Goal: Task Accomplishment & Management: Manage account settings

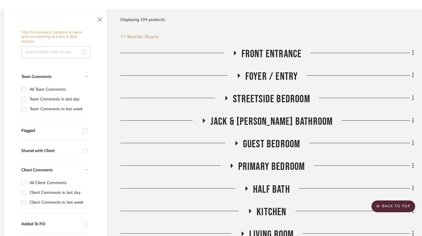
scroll to position [0, 4]
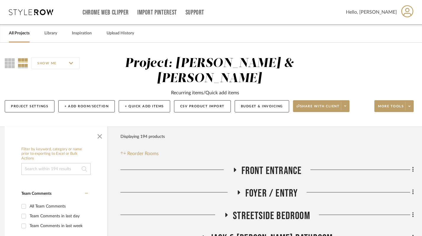
click at [13, 32] on link "All Projects" at bounding box center [19, 33] width 21 height 8
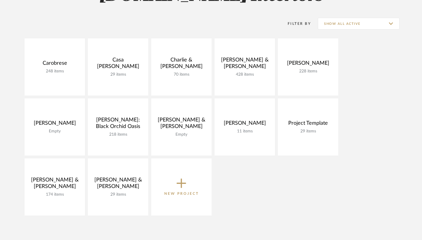
scroll to position [109, 0]
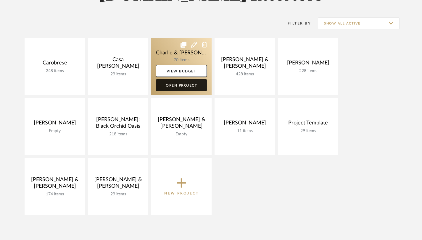
click at [169, 85] on link "Open Project" at bounding box center [181, 85] width 51 height 12
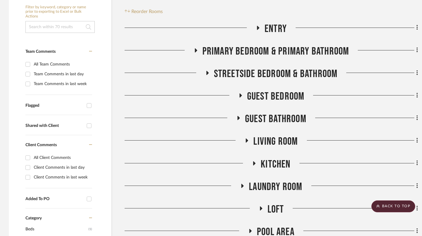
scroll to position [140, 0]
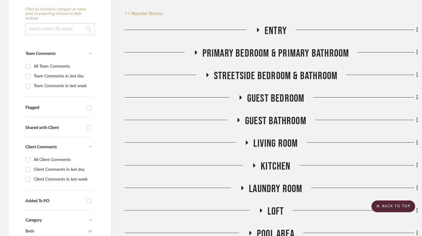
click at [258, 208] on icon at bounding box center [260, 210] width 7 height 4
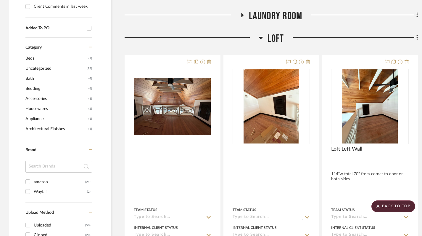
scroll to position [313, 1]
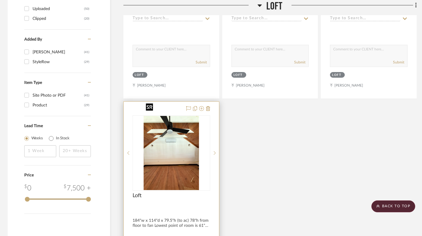
click at [164, 154] on img "0" at bounding box center [172, 153] width 56 height 74
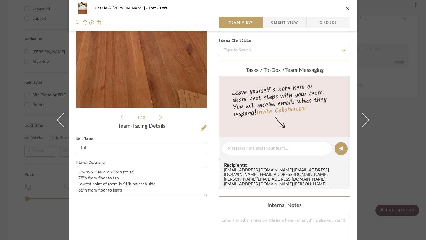
scroll to position [0, 0]
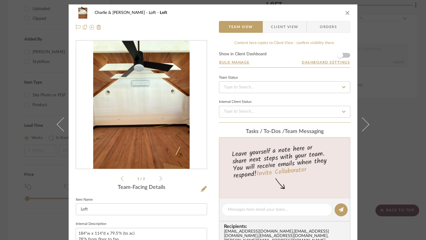
click at [345, 14] on icon "close" at bounding box center [347, 12] width 5 height 5
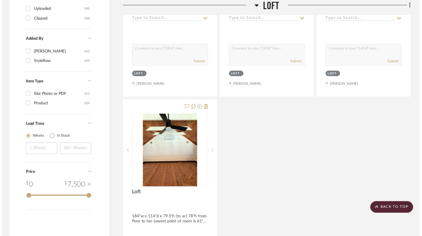
scroll to position [528, 1]
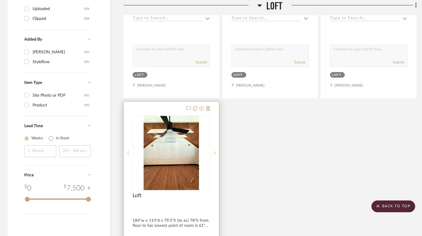
click at [170, 192] on div "Loft" at bounding box center [172, 198] width 78 height 13
click at [173, 209] on div at bounding box center [171, 231] width 95 height 259
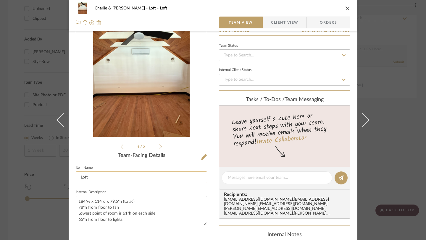
scroll to position [36, 0]
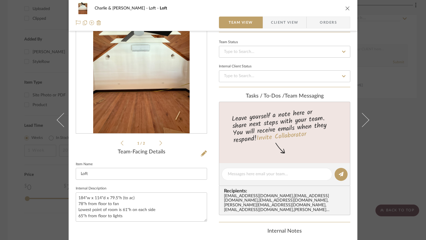
click at [346, 8] on icon "close" at bounding box center [347, 8] width 5 height 5
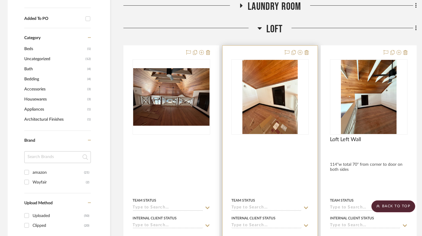
scroll to position [322, 1]
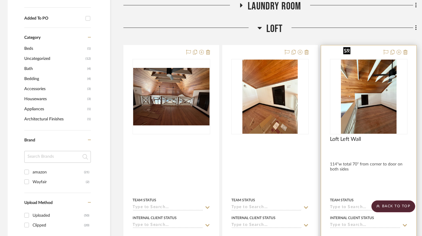
click at [368, 85] on img "0" at bounding box center [369, 96] width 56 height 74
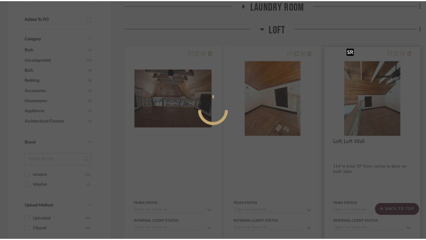
scroll to position [0, 0]
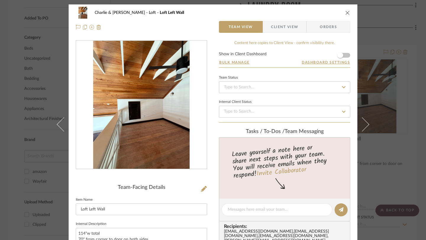
click at [345, 14] on icon "close" at bounding box center [347, 12] width 5 height 5
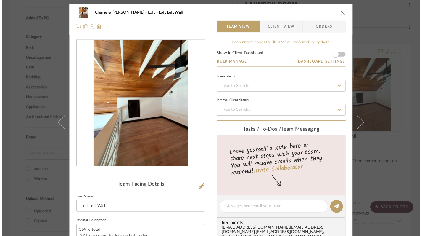
scroll to position [322, 1]
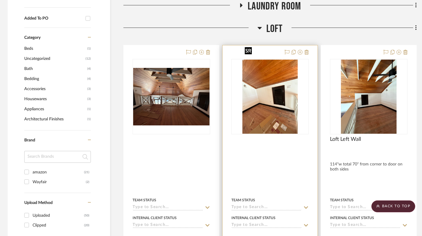
click at [269, 95] on img "0" at bounding box center [270, 96] width 56 height 74
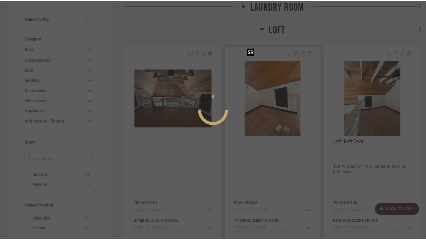
scroll to position [0, 0]
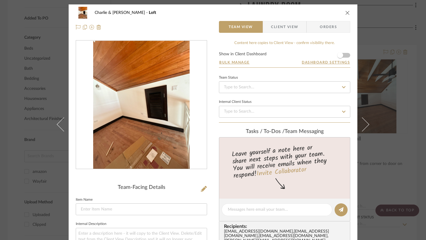
click at [346, 14] on icon "close" at bounding box center [347, 12] width 5 height 5
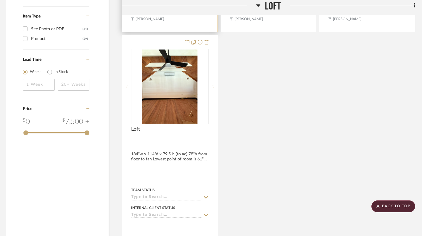
scroll to position [596, 3]
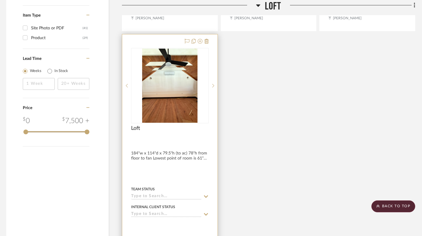
click at [153, 158] on div at bounding box center [169, 163] width 95 height 259
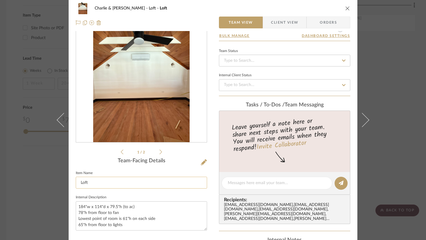
scroll to position [0, 0]
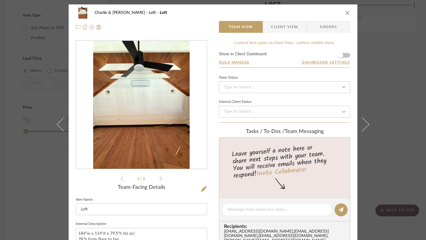
click at [345, 13] on icon "close" at bounding box center [347, 12] width 5 height 5
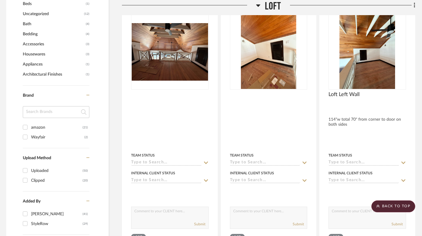
scroll to position [358, 3]
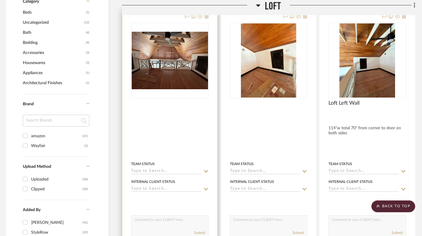
click at [155, 122] on div at bounding box center [169, 138] width 95 height 259
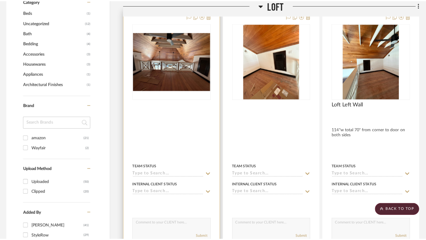
scroll to position [0, 0]
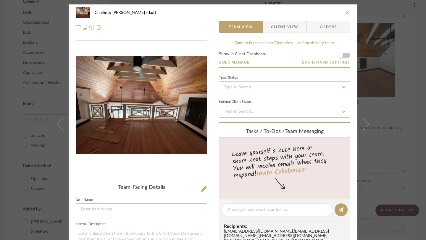
click at [345, 14] on icon "close" at bounding box center [347, 12] width 5 height 5
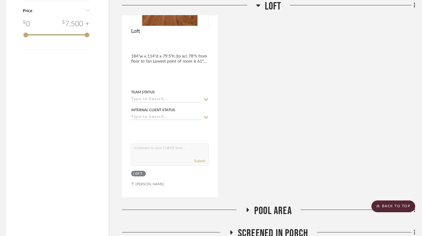
scroll to position [701, 3]
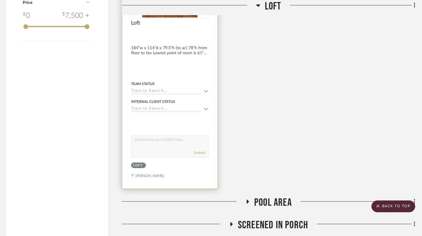
click at [153, 135] on textarea at bounding box center [169, 140] width 77 height 11
click at [153, 135] on textarea "King Trundle with Queen" at bounding box center [169, 140] width 77 height 11
click at [175, 135] on textarea "King Bed with Queen" at bounding box center [169, 140] width 77 height 11
click at [174, 135] on textarea "King Bed with Queen" at bounding box center [169, 140] width 77 height 11
click at [157, 135] on textarea "King Bed with Queen Trundle" at bounding box center [169, 140] width 77 height 11
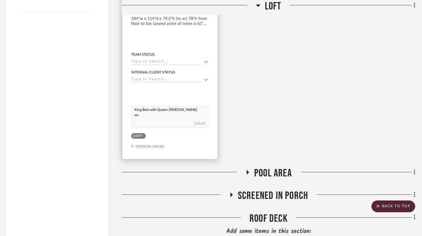
scroll to position [772, 3]
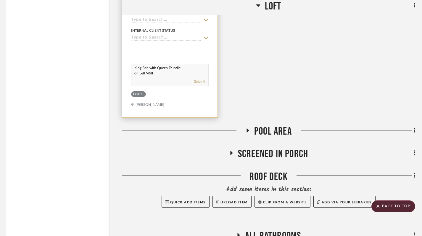
click at [140, 64] on textarea "King Bed with Queen Trundle on Left Wall" at bounding box center [169, 69] width 77 height 11
click at [140, 64] on textarea "King Bed with Queen Trundle on Headboard Left Wall" at bounding box center [169, 69] width 77 height 11
click at [145, 64] on textarea "King Bed with Queen Trundle on Headboard Left Wall" at bounding box center [169, 69] width 77 height 11
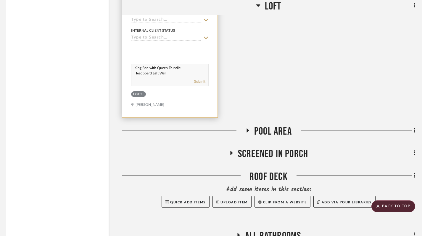
type textarea "King Bed with Queen Trundle Headboard Left Wall"
click at [158, 78] on div "Submit" at bounding box center [169, 82] width 77 height 8
click at [172, 64] on textarea "King Bed with Queen Trundle Headboard Left Wall" at bounding box center [169, 69] width 77 height 11
click at [138, 78] on div "Submit" at bounding box center [169, 82] width 77 height 8
click at [154, 78] on div "Submit" at bounding box center [169, 82] width 77 height 8
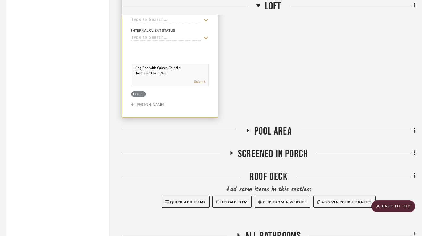
click at [178, 64] on textarea "King Bed with Queen Trundle Headboard Left Wall" at bounding box center [169, 69] width 77 height 11
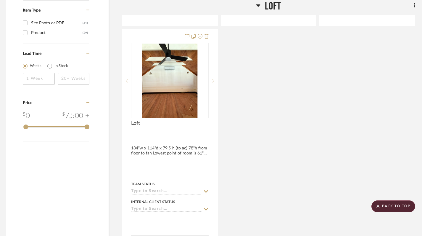
scroll to position [599, 3]
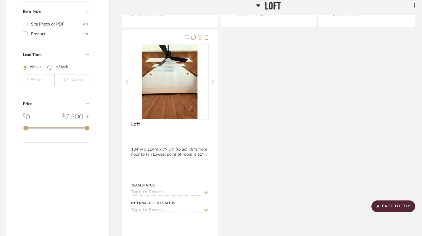
click at [234, 157] on div "By Unknown Team Status Internal Client Status client Comments: Submit Loft Moni…" at bounding box center [268, 29] width 293 height 522
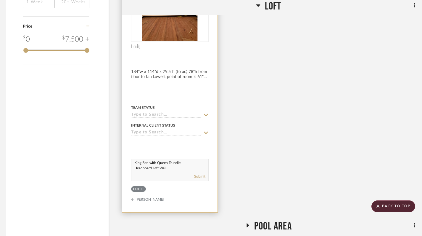
click at [179, 186] on div at bounding box center [169, 82] width 95 height 259
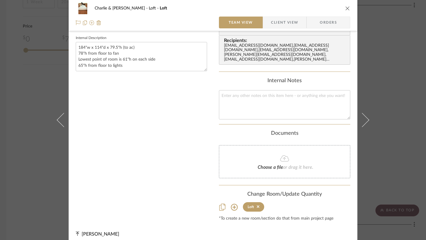
scroll to position [0, 0]
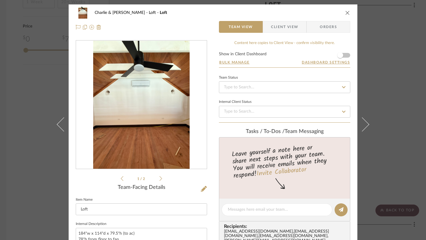
click at [345, 11] on icon "close" at bounding box center [347, 12] width 5 height 5
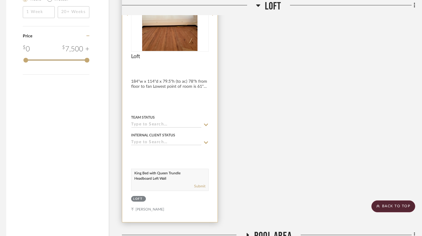
scroll to position [2, 0]
drag, startPoint x: 135, startPoint y: 159, endPoint x: 173, endPoint y: 168, distance: 39.7
click at [174, 168] on div "King Bed with Queen Trundle Headboard Left Wall Submit" at bounding box center [170, 179] width 78 height 22
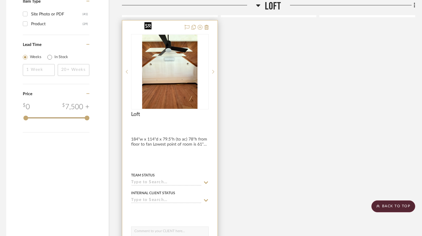
click at [171, 83] on img "0" at bounding box center [170, 72] width 56 height 74
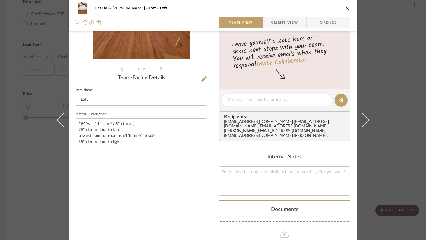
scroll to position [110, 0]
click at [229, 167] on textarea at bounding box center [284, 181] width 131 height 29
paste textarea "King Bed with Queen Trundle Headboard Left Wall"
type textarea "King Bed with Queen Trundle Headboard Left Wall"
click at [192, 194] on div "1 / 2 Team-Facing Details Item Name Loft Internal Description 184"w x 114"d x 7…" at bounding box center [141, 114] width 131 height 367
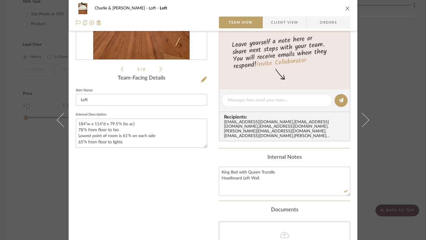
click at [346, 7] on icon "close" at bounding box center [347, 8] width 5 height 5
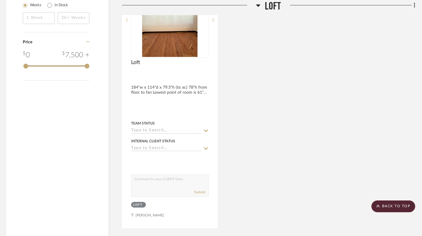
scroll to position [598, 3]
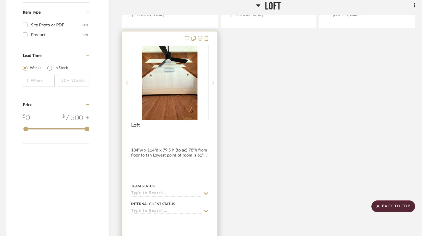
click at [179, 122] on div "Loft" at bounding box center [170, 128] width 78 height 13
click at [178, 122] on div "Loft" at bounding box center [170, 128] width 78 height 13
click at [177, 144] on div at bounding box center [169, 160] width 95 height 259
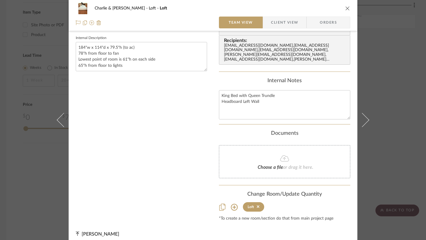
scroll to position [0, 0]
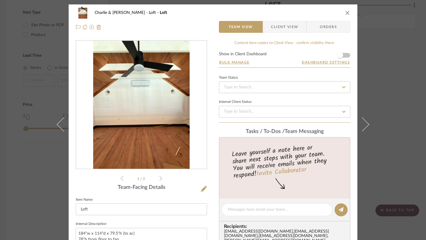
click at [345, 13] on icon "close" at bounding box center [347, 12] width 5 height 5
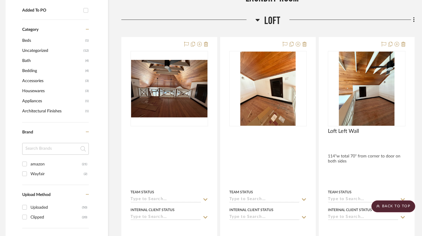
scroll to position [329, 3]
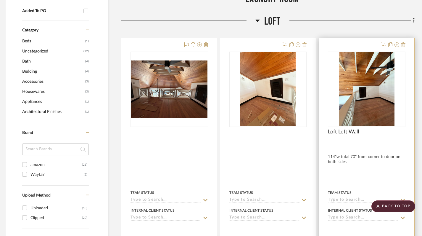
click at [351, 158] on div at bounding box center [366, 167] width 95 height 259
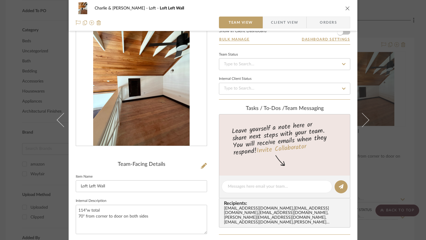
scroll to position [27, 0]
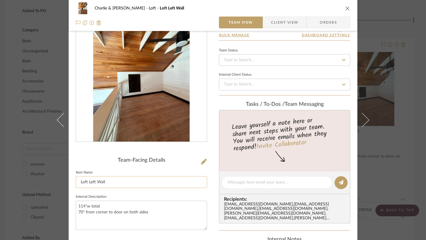
click at [96, 182] on input "Loft Left Wall" at bounding box center [141, 182] width 131 height 12
click at [115, 181] on input "Loft Left Wall" at bounding box center [141, 182] width 131 height 12
type input "Loft Left Wall- Headboard Wall"
click at [115, 221] on textarea "114"w total 70" from corner to door on both sides" at bounding box center [141, 215] width 131 height 29
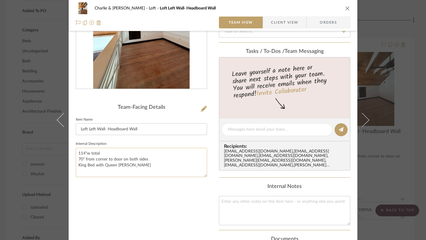
scroll to position [89, 0]
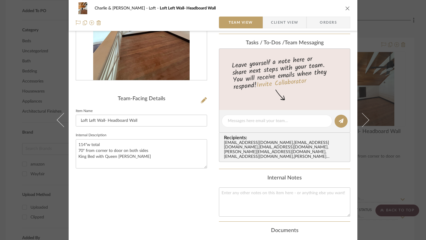
type textarea "114"w total 70" from corner to door on both sides King Bed with Queen Trundle"
click at [139, 181] on div "Team-Facing Details Item Name Loft Left Wall- Headboard Wall Internal Descripti…" at bounding box center [141, 134] width 131 height 367
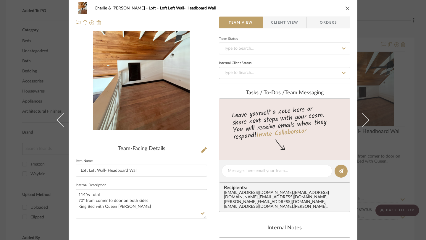
scroll to position [0, 0]
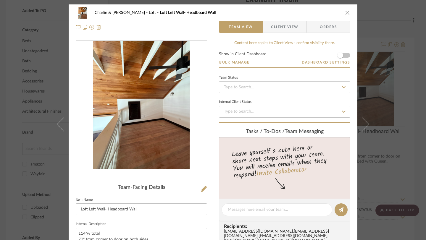
click at [345, 15] on icon "close" at bounding box center [347, 12] width 5 height 5
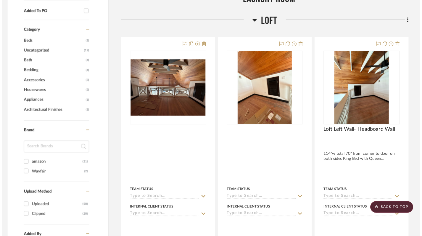
scroll to position [329, 3]
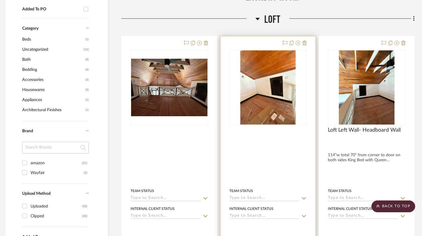
click at [258, 132] on div at bounding box center [268, 165] width 95 height 259
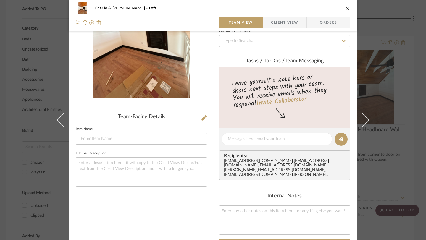
scroll to position [82, 0]
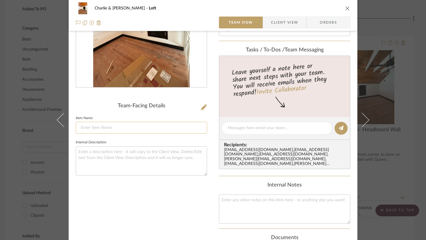
click at [105, 128] on input at bounding box center [141, 128] width 131 height 12
type input "Loft Right Wall- Across from headboard"
click at [100, 152] on textarea at bounding box center [141, 161] width 131 height 29
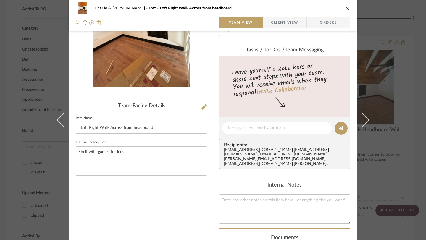
type textarea "Shelf with games for kids"
click at [123, 197] on div "Team-Facing Details Item Name Loft Right Wall- Across from headboard Internal D…" at bounding box center [141, 142] width 131 height 367
click at [345, 7] on icon "close" at bounding box center [347, 8] width 5 height 5
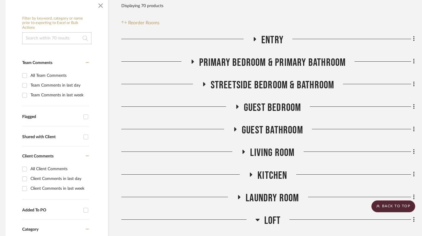
scroll to position [123, 3]
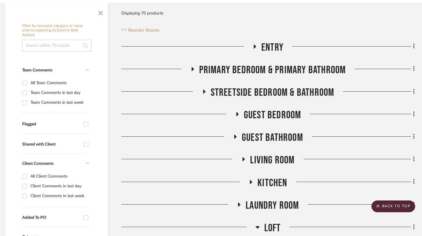
click at [256, 223] on icon at bounding box center [257, 226] width 4 height 7
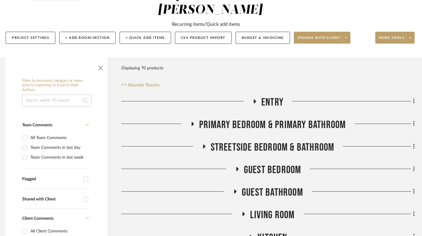
scroll to position [84, 3]
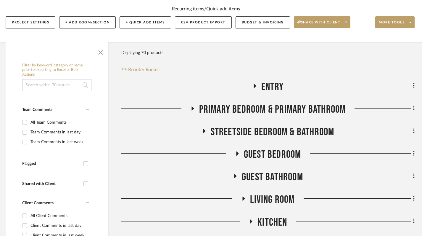
click at [254, 84] on icon at bounding box center [255, 86] width 2 height 4
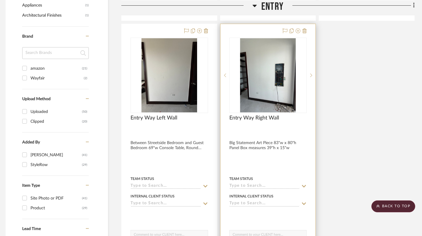
scroll to position [425, 3]
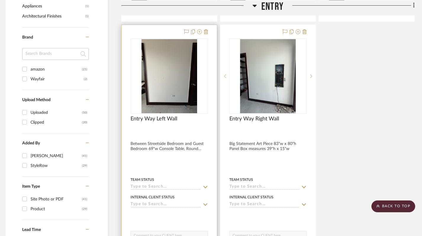
click at [171, 143] on div at bounding box center [169, 154] width 95 height 259
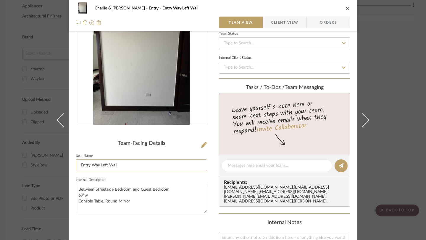
scroll to position [0, 0]
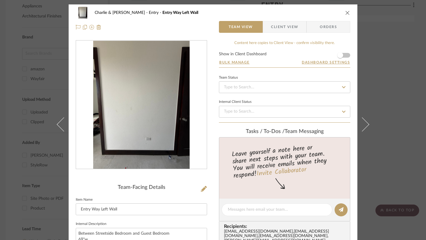
click at [346, 12] on icon "close" at bounding box center [347, 12] width 5 height 5
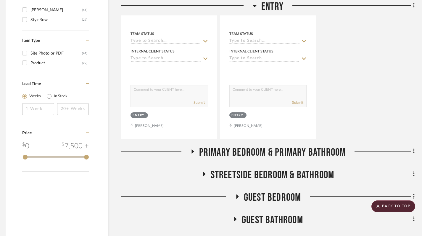
scroll to position [571, 3]
click at [192, 149] on fa-icon at bounding box center [192, 153] width 4 height 9
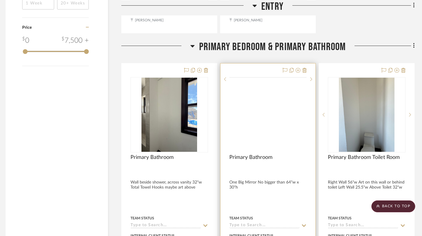
scroll to position [600, 3]
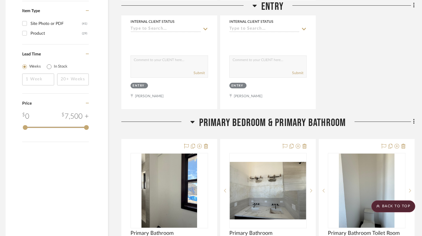
click at [189, 116] on div at bounding box center [155, 123] width 69 height 15
click at [254, 3] on icon at bounding box center [254, 5] width 4 height 7
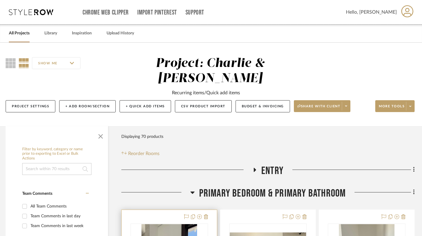
scroll to position [19, 3]
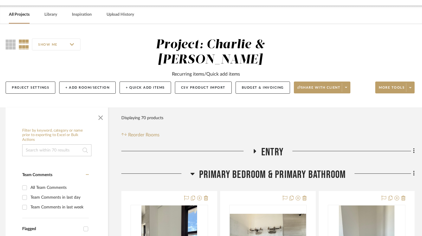
click at [192, 170] on icon at bounding box center [192, 173] width 4 height 7
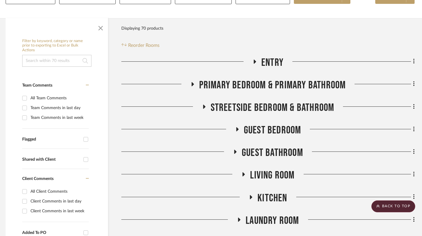
scroll to position [0, 3]
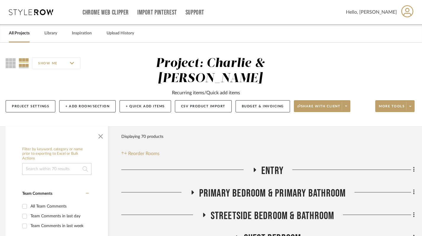
click at [15, 35] on link "All Projects" at bounding box center [19, 33] width 21 height 8
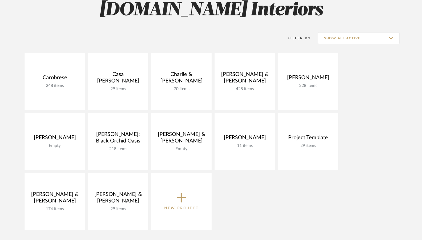
scroll to position [111, 0]
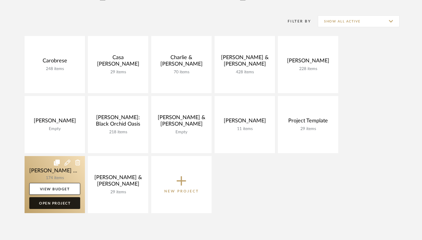
click at [61, 206] on link "Open Project" at bounding box center [54, 203] width 51 height 12
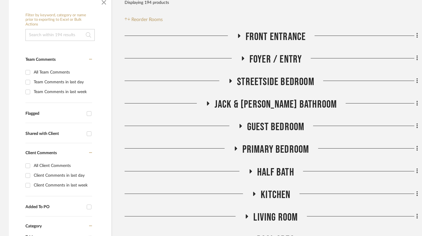
scroll to position [146, 0]
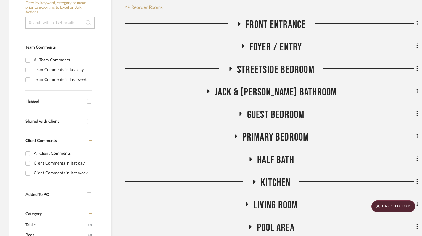
click at [232, 69] on icon at bounding box center [230, 68] width 7 height 4
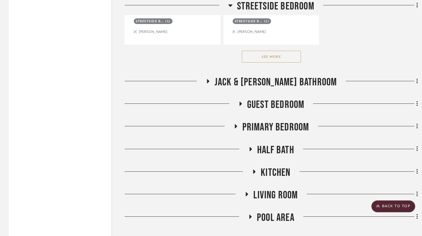
scroll to position [972, 0]
click at [268, 62] on button "See More" at bounding box center [271, 56] width 59 height 12
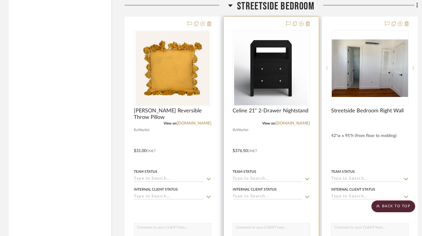
scroll to position [1271, 0]
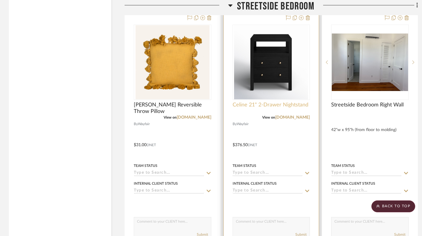
click at [263, 104] on span "Celine 21" 2-Drawer Nightstand" at bounding box center [271, 105] width 76 height 7
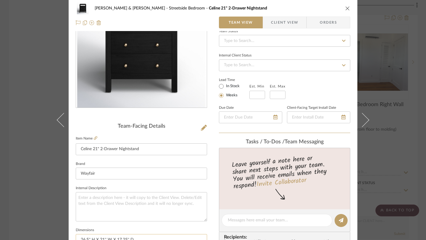
scroll to position [0, 0]
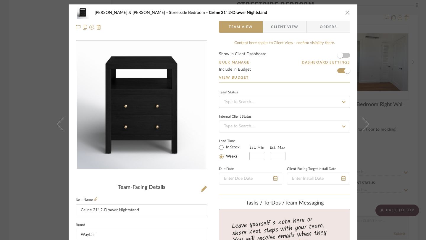
click at [348, 13] on div "Susan & Kenya Jackson Streetside Bedroom Celine 21" 2-Drawer Nightstand Team Vi…" at bounding box center [213, 19] width 289 height 31
click at [342, 13] on div "Susan & Kenya Jackson Streetside Bedroom Celine 21" 2-Drawer Nightstand" at bounding box center [213, 13] width 275 height 12
click at [345, 13] on icon "close" at bounding box center [347, 12] width 5 height 5
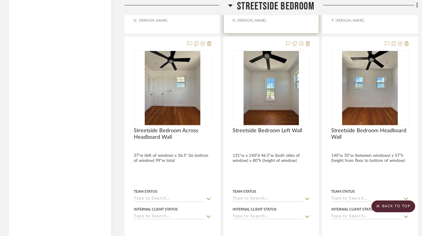
scroll to position [1515, 0]
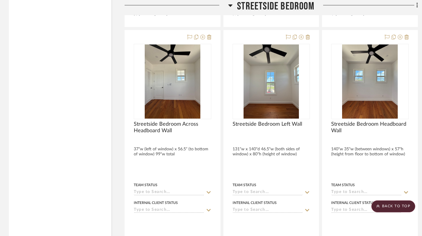
click at [229, 6] on icon at bounding box center [230, 5] width 4 height 7
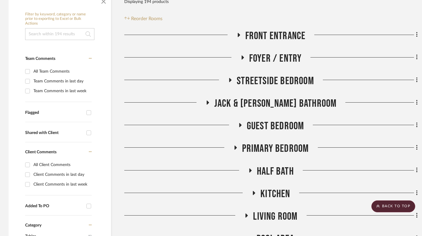
scroll to position [128, 0]
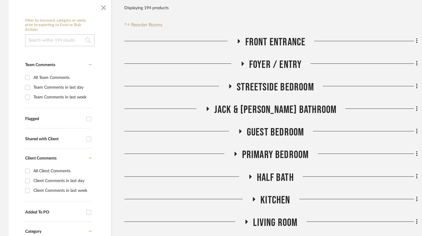
click at [233, 153] on icon at bounding box center [235, 154] width 7 height 4
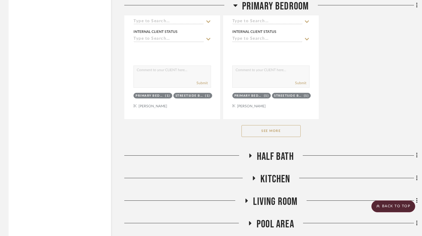
scroll to position [981, 0]
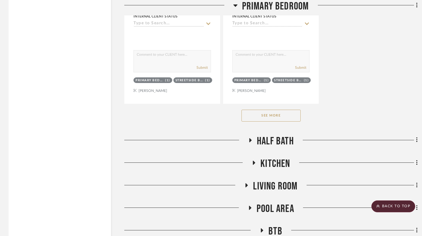
click at [276, 116] on button "See More" at bounding box center [271, 116] width 59 height 12
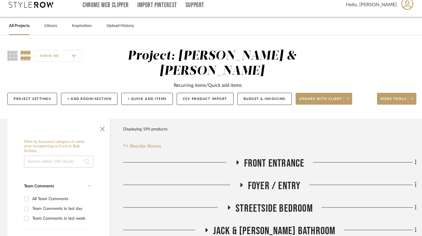
scroll to position [0, 1]
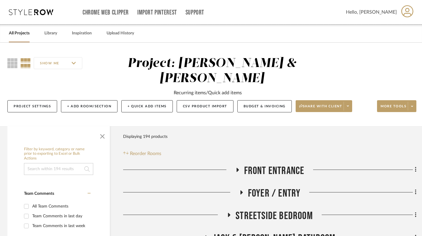
click at [20, 35] on link "All Projects" at bounding box center [19, 33] width 21 height 8
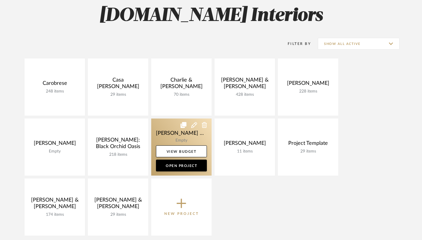
scroll to position [78, 0]
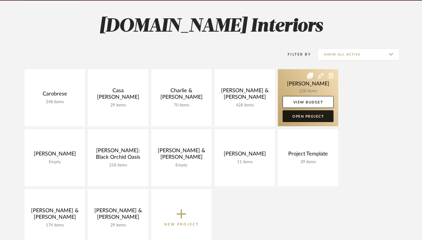
click at [303, 116] on link "Open Project" at bounding box center [308, 116] width 51 height 12
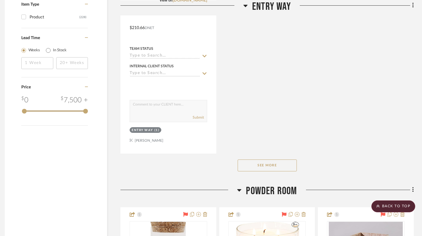
scroll to position [809, 4]
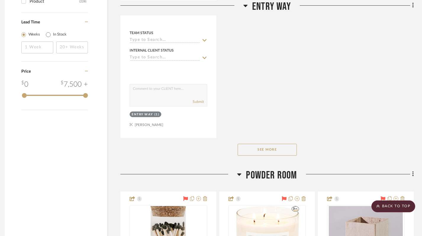
click at [269, 147] on button "See More" at bounding box center [267, 150] width 59 height 12
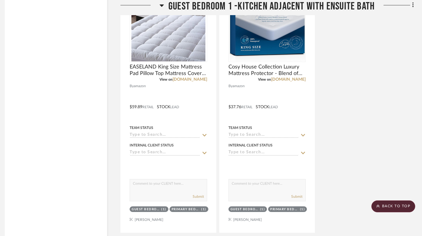
scroll to position [5535, 4]
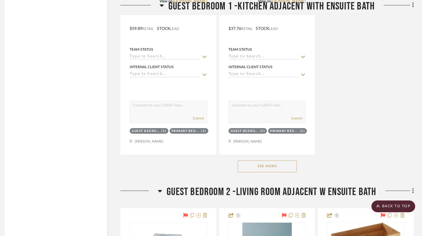
click at [271, 160] on button "See More" at bounding box center [267, 166] width 59 height 12
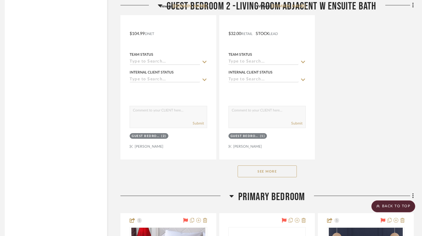
scroll to position [8713, 4]
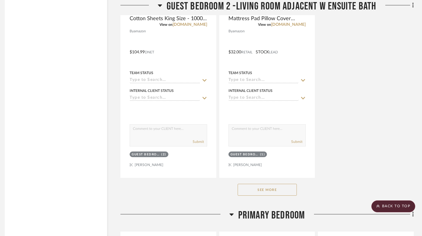
click at [256, 186] on button "See More" at bounding box center [267, 190] width 59 height 12
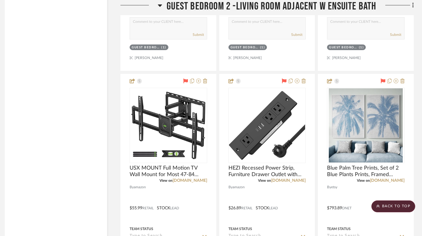
scroll to position [10159, 4]
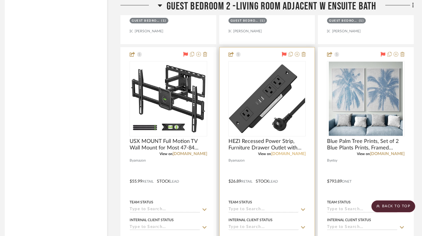
click at [291, 155] on link "[DOMAIN_NAME]" at bounding box center [288, 154] width 35 height 4
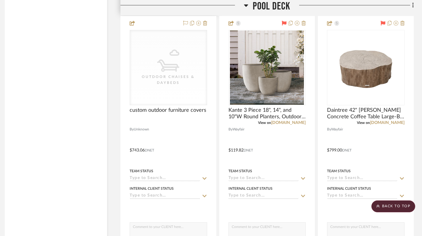
scroll to position [13211, 4]
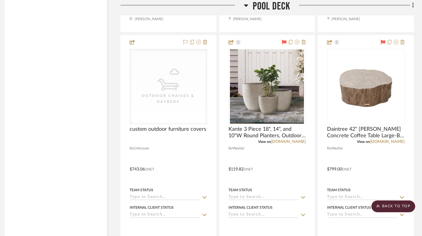
click at [244, 5] on icon at bounding box center [246, 5] width 4 height 2
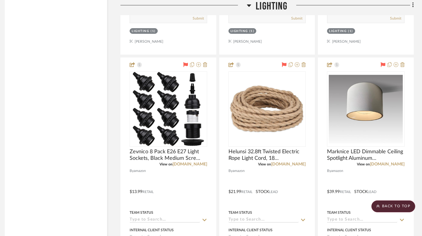
click at [248, 3] on icon at bounding box center [249, 5] width 4 height 7
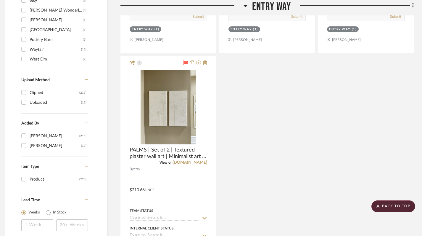
scroll to position [0, 4]
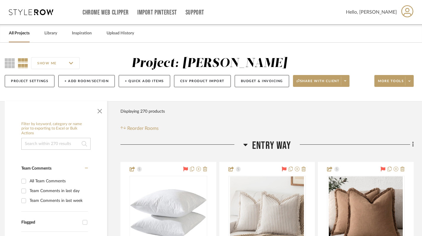
click at [247, 144] on icon at bounding box center [245, 144] width 4 height 7
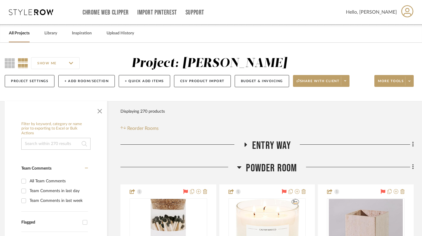
click at [239, 165] on icon at bounding box center [239, 166] width 4 height 7
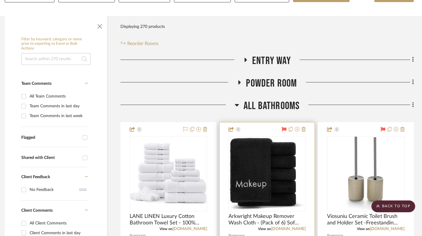
scroll to position [84, 4]
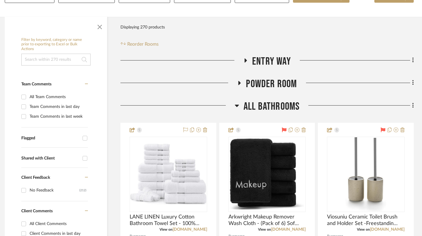
click at [235, 107] on icon at bounding box center [237, 105] width 4 height 7
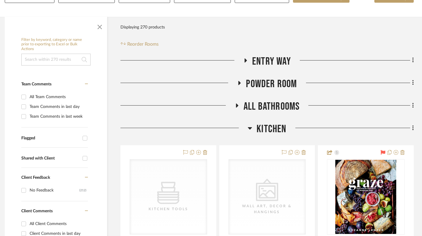
click at [248, 129] on icon at bounding box center [250, 127] width 4 height 7
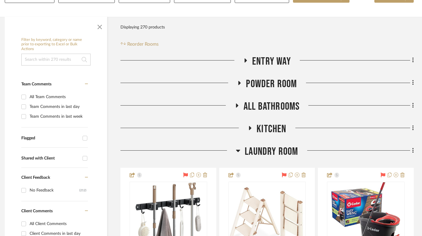
click at [239, 149] on icon at bounding box center [238, 150] width 4 height 7
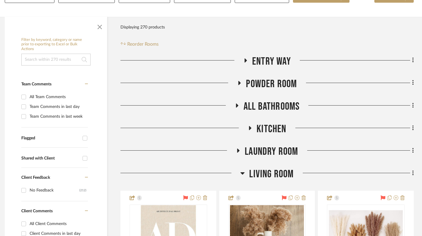
click at [241, 175] on icon at bounding box center [242, 172] width 4 height 7
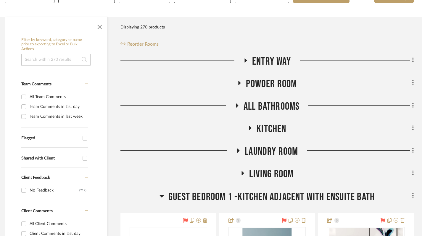
click at [243, 172] on icon at bounding box center [243, 173] width 2 height 4
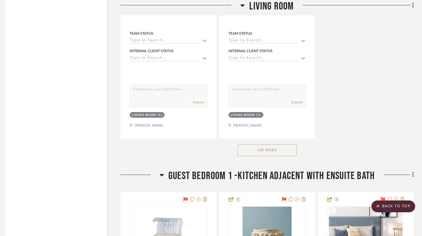
scroll to position [922, 4]
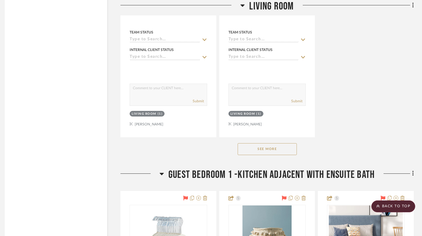
click at [272, 147] on button "See More" at bounding box center [267, 149] width 59 height 12
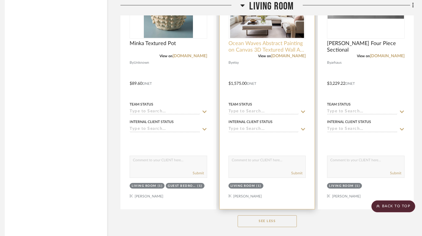
scroll to position [2707, 4]
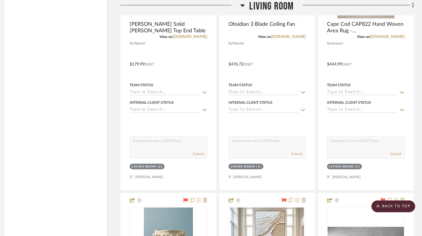
click at [242, 5] on icon at bounding box center [243, 5] width 4 height 2
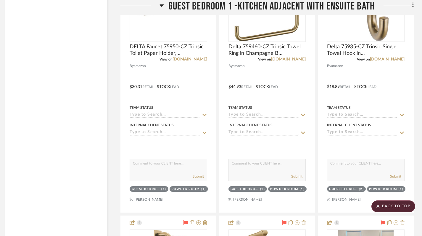
click at [163, 4] on icon at bounding box center [162, 5] width 4 height 7
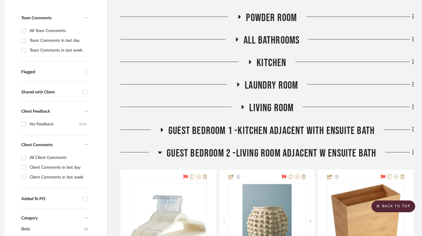
scroll to position [0, 4]
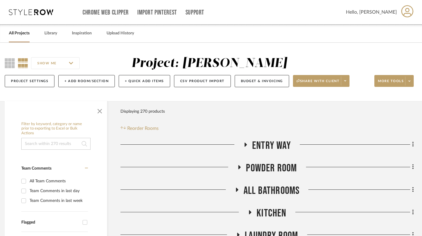
click at [16, 32] on link "All Projects" at bounding box center [19, 33] width 21 height 8
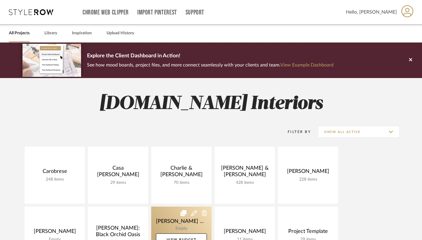
scroll to position [125, 0]
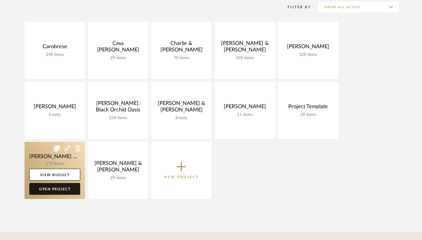
click at [63, 190] on link "Open Project" at bounding box center [54, 189] width 51 height 12
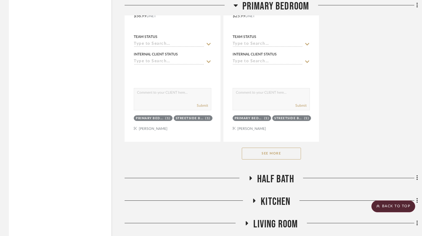
scroll to position [948, 0]
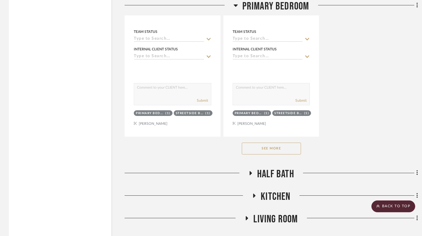
click at [281, 143] on button "See More" at bounding box center [271, 148] width 59 height 12
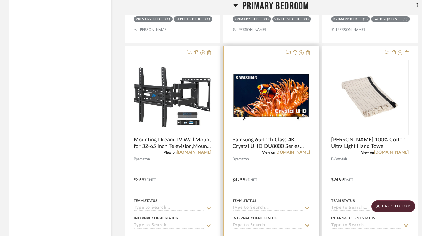
scroll to position [1049, 0]
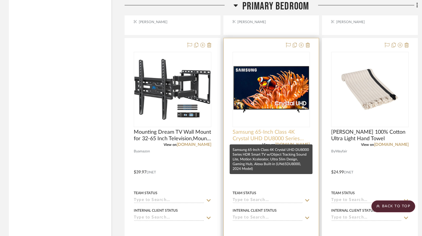
click at [274, 137] on span "Samsung 65-Inch Class 4K Crystal UHD DU8000 Series HDR Smart TV w/Object Tracki…" at bounding box center [272, 135] width 78 height 13
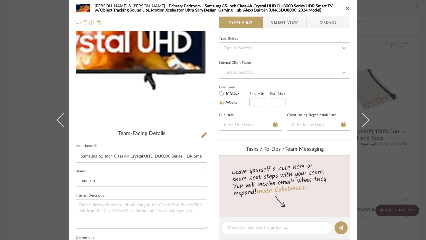
scroll to position [0, 0]
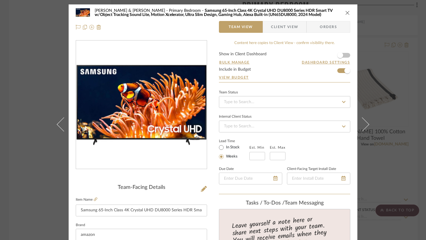
click at [346, 11] on icon "close" at bounding box center [347, 12] width 5 height 5
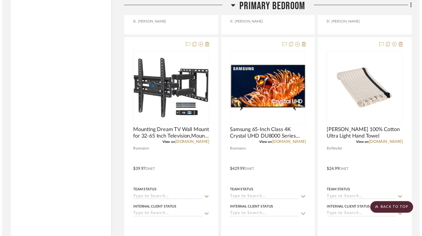
scroll to position [1049, 0]
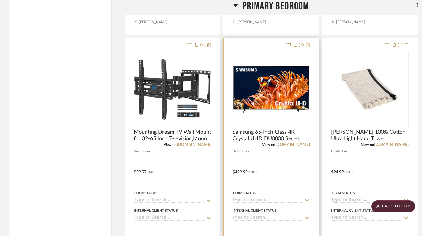
click at [309, 45] on icon at bounding box center [308, 45] width 4 height 5
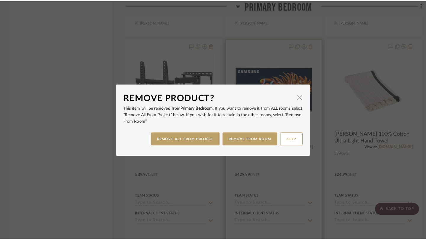
scroll to position [0, 0]
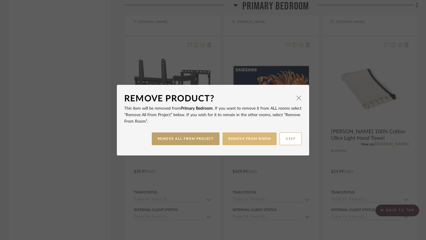
click at [260, 138] on button "REMOVE FROM ROOM" at bounding box center [250, 139] width 54 height 13
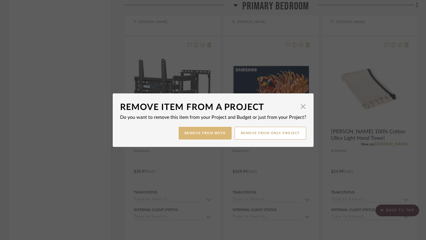
click at [212, 136] on button "Remove from Both" at bounding box center [205, 133] width 53 height 13
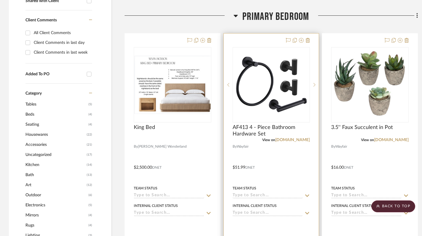
scroll to position [160, 0]
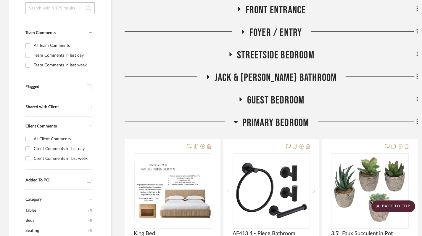
click at [236, 122] on icon at bounding box center [236, 122] width 4 height 2
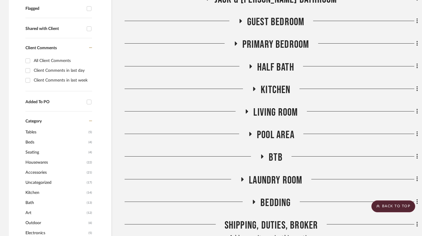
scroll to position [242, 0]
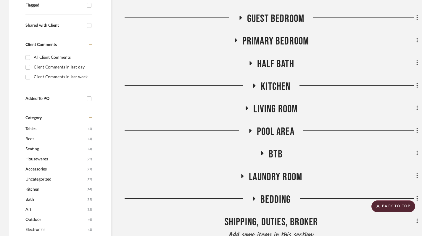
click at [247, 109] on icon at bounding box center [247, 108] width 2 height 4
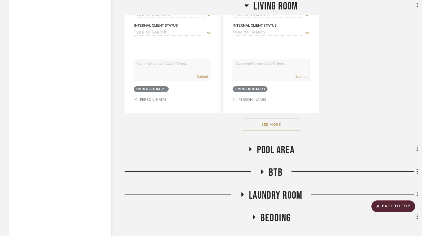
scroll to position [1043, 0]
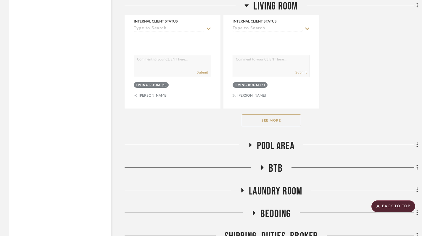
click at [272, 122] on button "See More" at bounding box center [271, 120] width 59 height 12
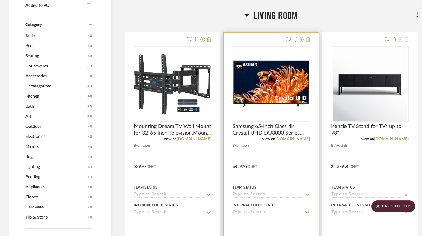
scroll to position [335, 0]
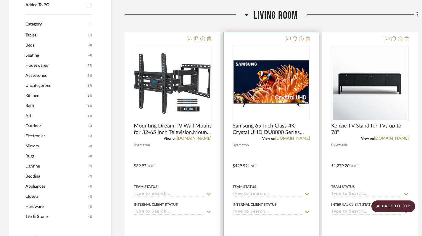
click at [309, 39] on icon at bounding box center [308, 38] width 4 height 5
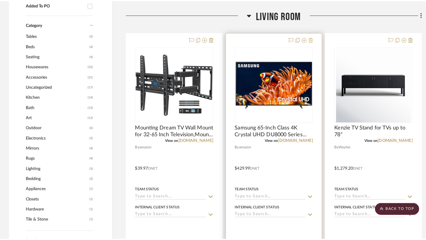
scroll to position [0, 0]
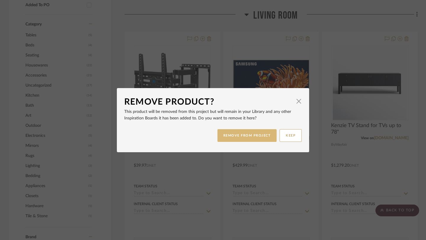
click at [252, 136] on button "REMOVE FROM PROJECT" at bounding box center [247, 135] width 59 height 13
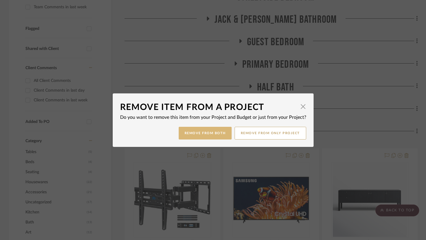
click at [206, 137] on button "Remove from Both" at bounding box center [205, 133] width 53 height 13
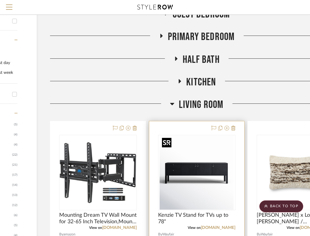
scroll to position [218, 0]
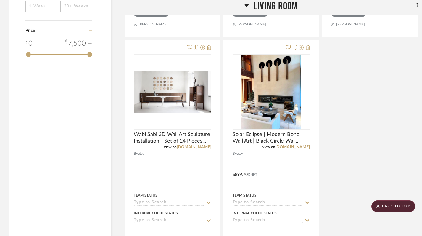
scroll to position [839, 0]
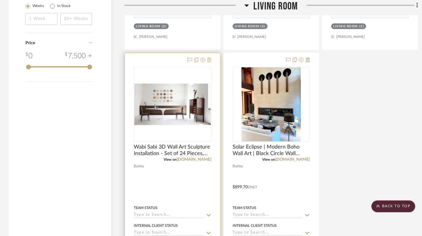
click at [208, 59] on icon at bounding box center [209, 59] width 4 height 5
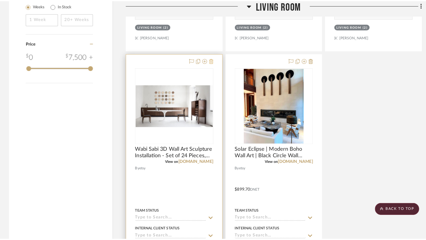
scroll to position [0, 0]
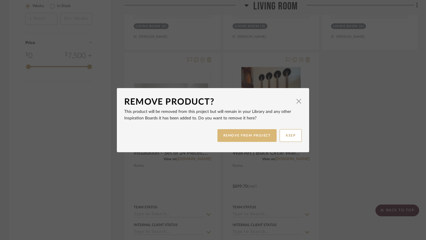
click at [245, 139] on button "REMOVE FROM PROJECT" at bounding box center [247, 135] width 59 height 13
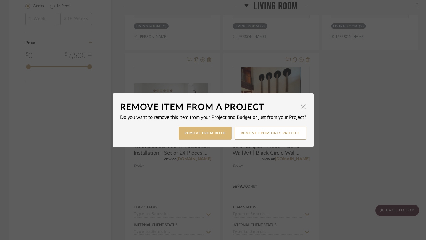
click at [212, 131] on button "Remove from Both" at bounding box center [205, 133] width 53 height 13
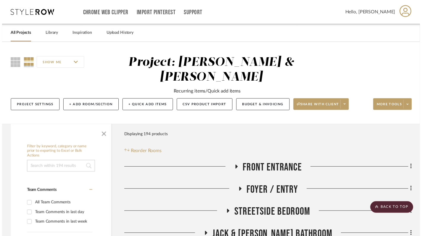
scroll to position [839, 0]
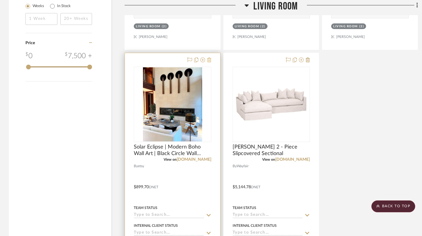
click at [208, 60] on icon at bounding box center [209, 59] width 4 height 5
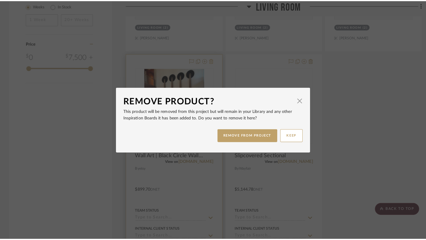
scroll to position [0, 0]
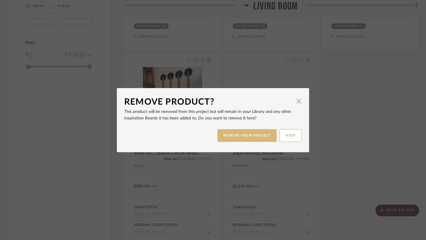
click at [240, 137] on button "REMOVE FROM PROJECT" at bounding box center [247, 135] width 59 height 13
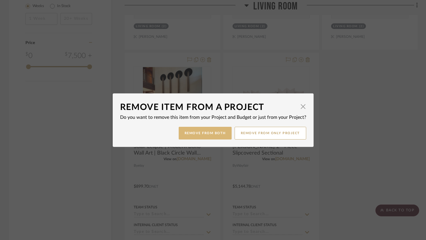
click at [210, 135] on button "Remove from Both" at bounding box center [205, 133] width 53 height 13
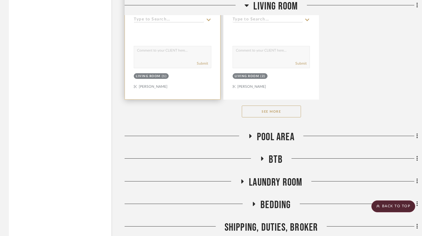
scroll to position [1054, 0]
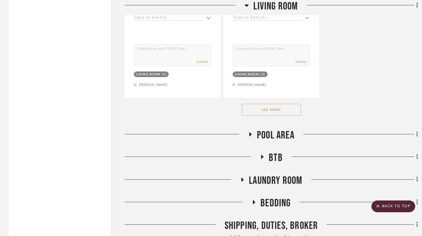
click at [280, 110] on button "See More" at bounding box center [271, 110] width 59 height 12
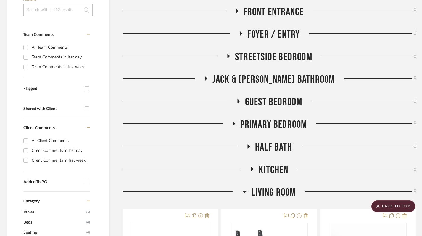
scroll to position [131, 2]
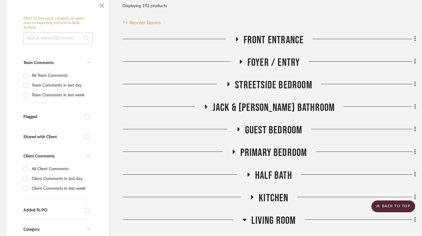
click at [237, 127] on icon at bounding box center [238, 129] width 2 height 4
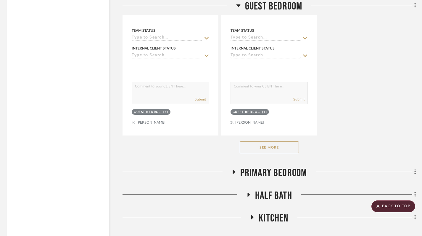
scroll to position [929, 2]
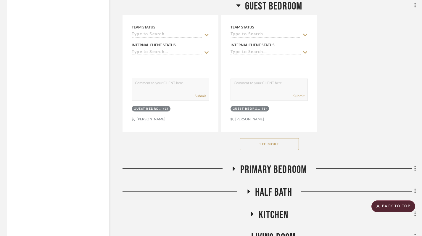
click at [272, 141] on button "See More" at bounding box center [269, 144] width 59 height 12
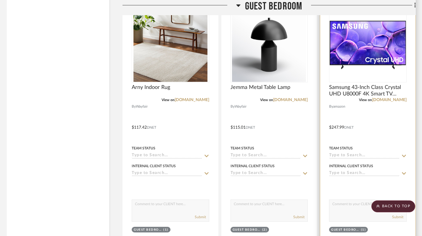
scroll to position [1123, 2]
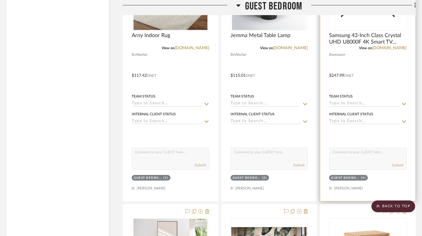
click at [310, 191] on div at bounding box center [367, 71] width 95 height 259
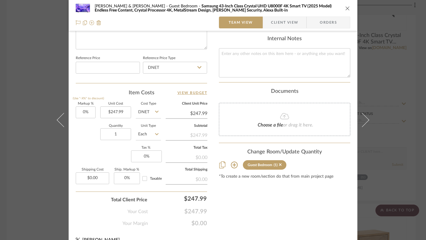
scroll to position [311, 0]
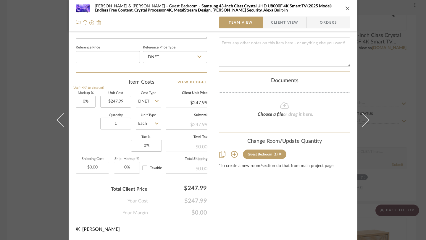
click at [231, 152] on icon at bounding box center [234, 154] width 7 height 7
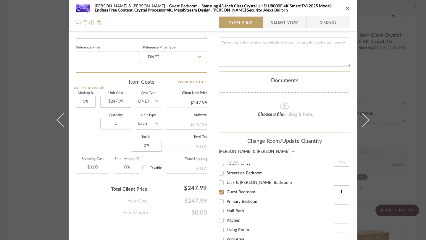
scroll to position [16, 0]
click at [221, 168] on input "Streetside Bedroom" at bounding box center [221, 172] width 9 height 9
checkbox input "true"
type input "1"
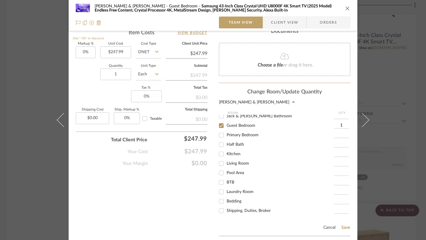
scroll to position [402, 0]
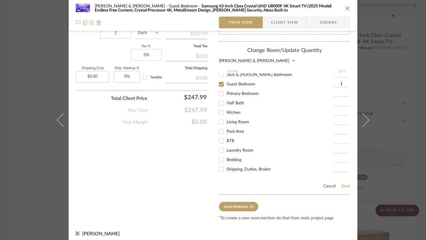
click at [310, 184] on button "Save" at bounding box center [345, 186] width 9 height 5
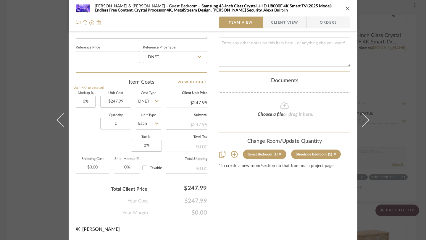
scroll to position [311, 0]
click at [310, 7] on icon "close" at bounding box center [347, 8] width 5 height 5
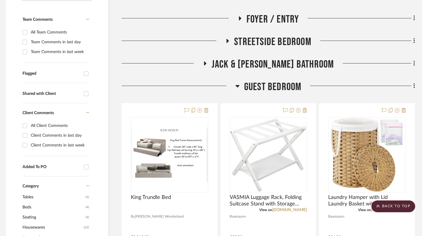
scroll to position [173, 3]
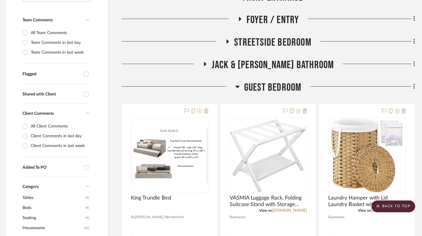
click at [237, 87] on icon at bounding box center [237, 87] width 4 height 2
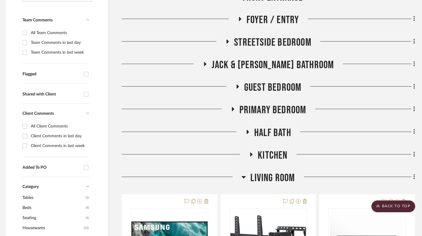
click at [246, 178] on icon at bounding box center [244, 176] width 4 height 7
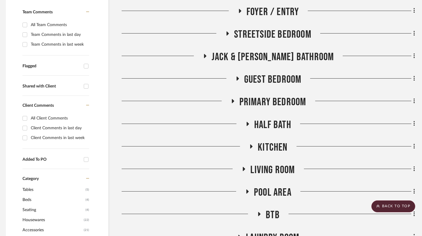
scroll to position [183, 3]
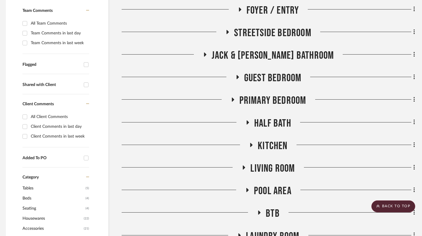
click at [234, 101] on icon at bounding box center [232, 99] width 7 height 4
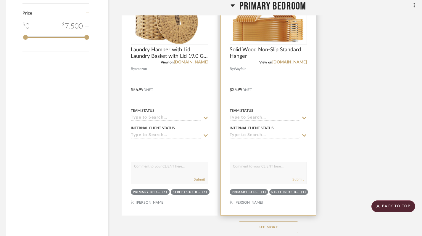
scroll to position [872, 3]
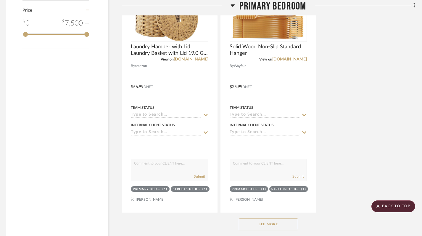
click at [271, 221] on button "See More" at bounding box center [268, 224] width 59 height 12
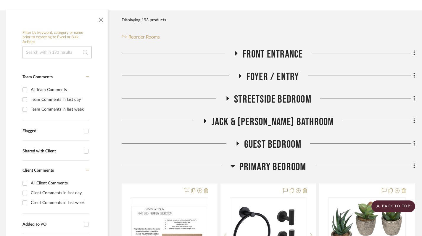
scroll to position [0, 3]
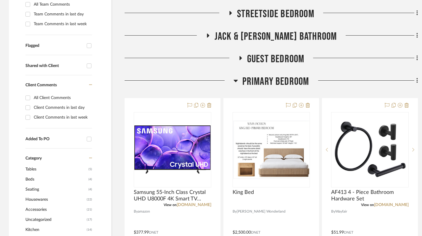
scroll to position [202, 0]
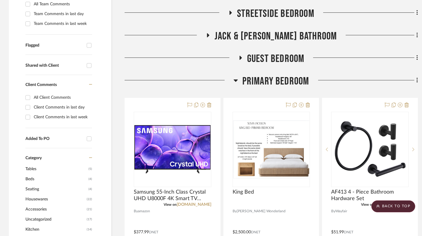
click at [236, 80] on icon at bounding box center [236, 80] width 4 height 2
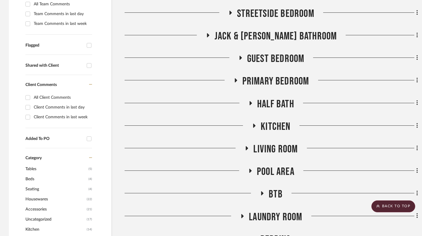
click at [240, 81] on h3 "Primary Bedroom" at bounding box center [272, 81] width 76 height 13
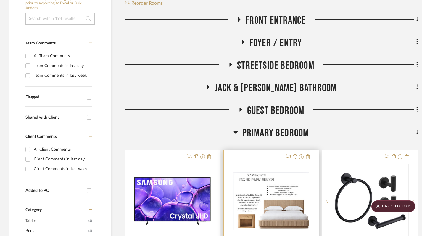
scroll to position [132, 0]
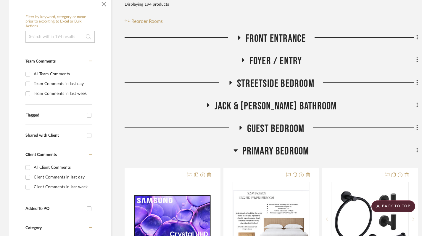
click at [235, 150] on icon at bounding box center [236, 150] width 4 height 2
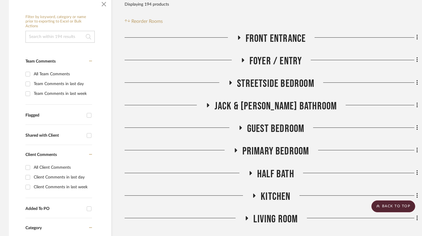
click at [245, 128] on h3 "Guest Bedroom" at bounding box center [271, 128] width 66 height 13
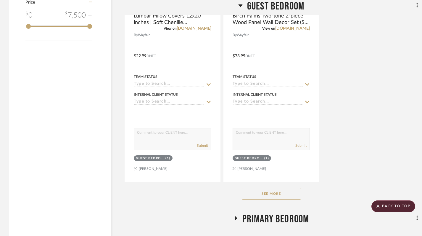
scroll to position [881, 0]
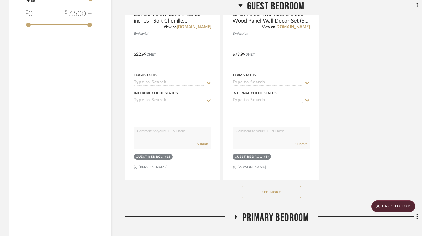
click at [262, 196] on button "See More" at bounding box center [271, 192] width 59 height 12
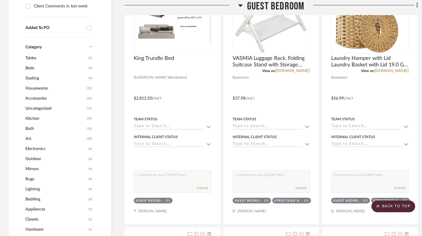
scroll to position [187, 0]
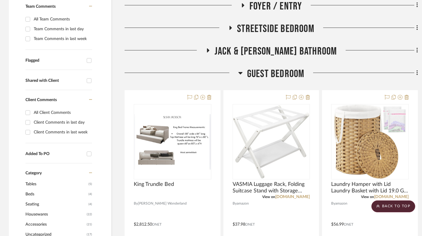
click at [241, 74] on icon at bounding box center [240, 72] width 4 height 7
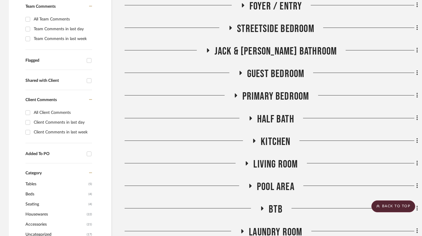
click at [230, 30] on icon at bounding box center [230, 27] width 7 height 4
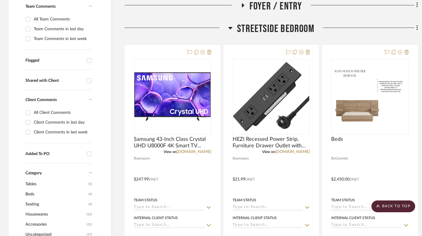
click at [231, 30] on icon at bounding box center [230, 27] width 4 height 7
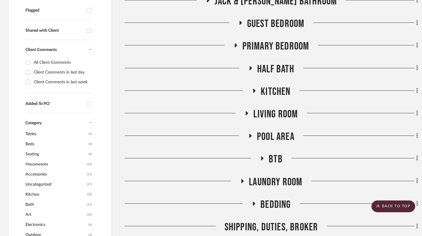
scroll to position [242, 0]
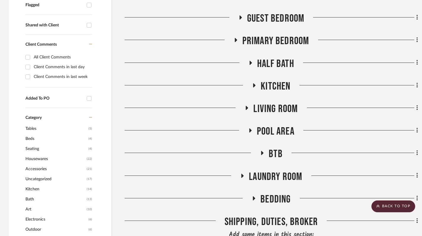
click at [247, 107] on icon at bounding box center [247, 108] width 2 height 4
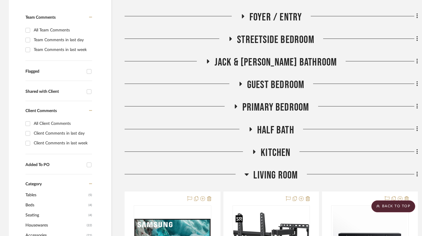
scroll to position [161, 0]
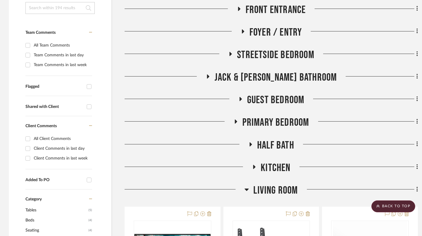
click at [250, 187] on h3 "Living Room" at bounding box center [270, 190] width 53 height 13
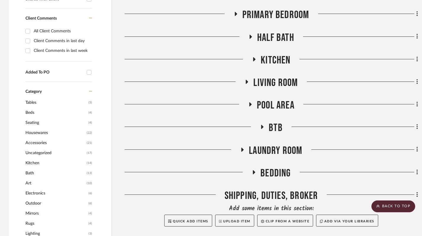
scroll to position [259, 0]
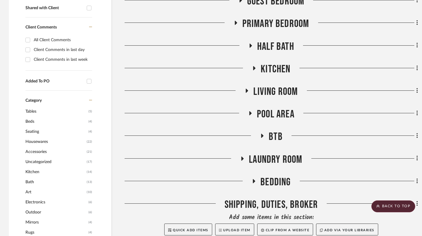
click at [250, 112] on icon at bounding box center [251, 113] width 2 height 4
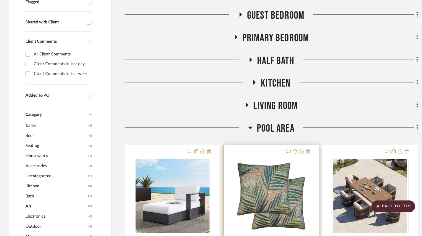
scroll to position [244, 0]
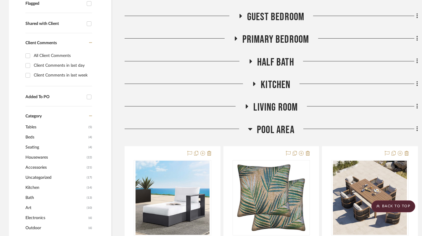
click at [249, 127] on icon at bounding box center [250, 128] width 4 height 7
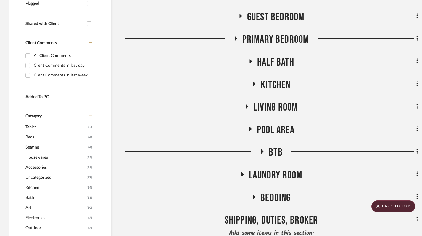
click at [248, 105] on icon at bounding box center [246, 106] width 7 height 4
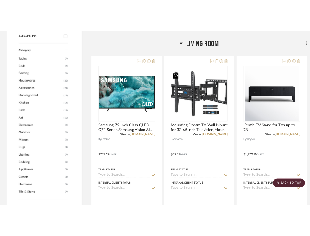
scroll to position [0, 0]
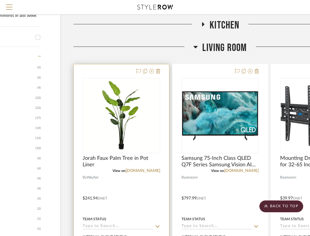
scroll to position [275, 116]
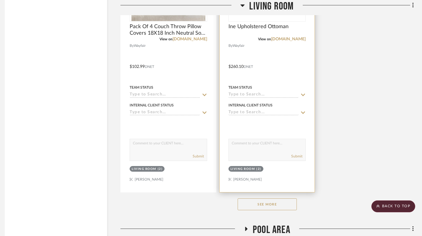
scroll to position [962, 4]
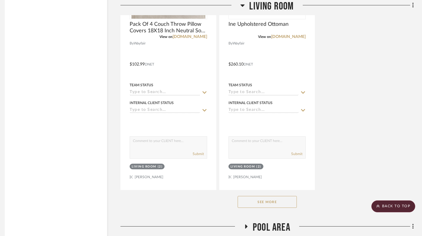
click at [271, 206] on button "See More" at bounding box center [267, 202] width 59 height 12
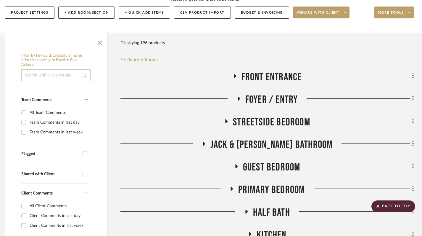
scroll to position [0, 4]
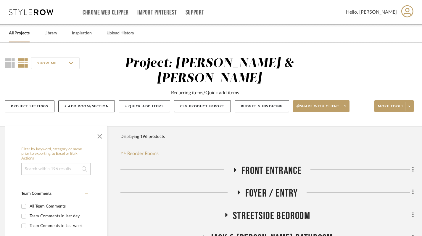
click at [14, 33] on link "All Projects" at bounding box center [19, 33] width 21 height 8
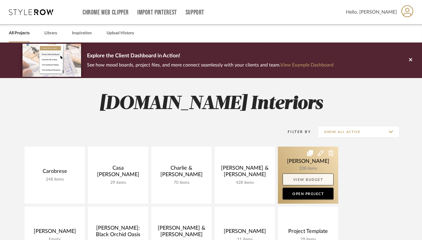
scroll to position [1, 0]
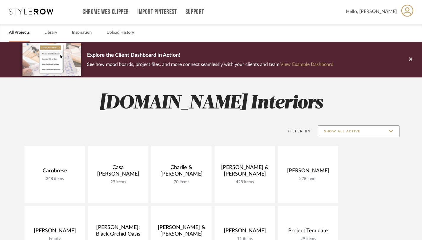
click at [314, 132] on input "Show All Active" at bounding box center [359, 131] width 82 height 12
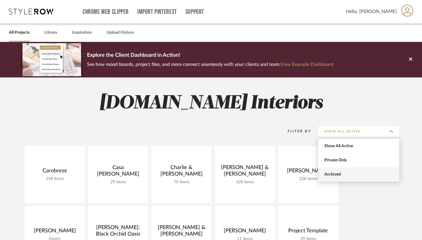
click at [314, 173] on span "Archived" at bounding box center [359, 174] width 70 height 5
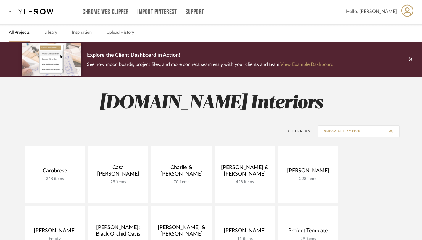
type input "Archived"
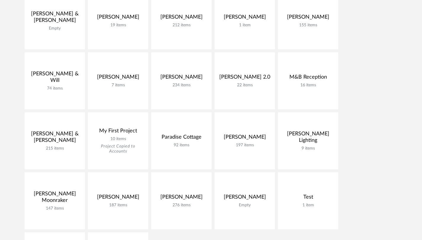
scroll to position [276, 0]
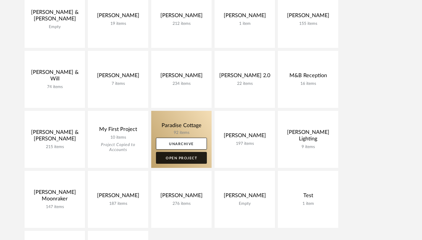
click at [179, 155] on link "Open Project" at bounding box center [181, 158] width 51 height 12
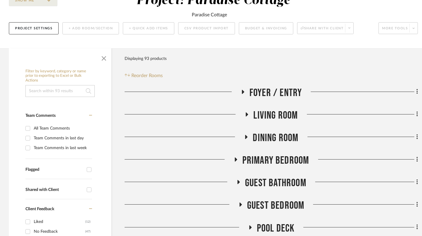
scroll to position [75, 0]
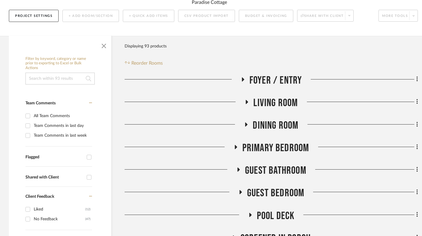
click at [247, 103] on icon at bounding box center [246, 101] width 7 height 4
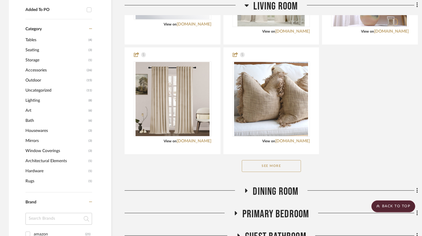
scroll to position [363, 0]
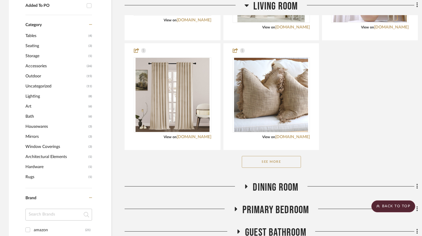
click at [274, 162] on button "See More" at bounding box center [271, 162] width 59 height 12
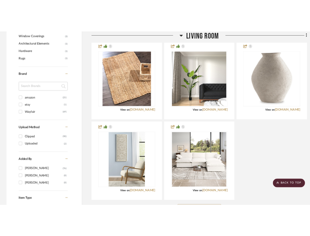
scroll to position [503, 0]
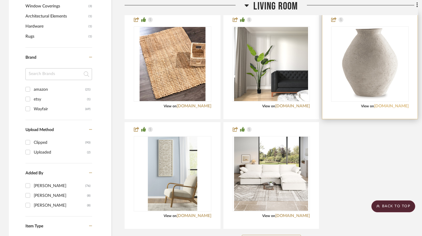
click at [314, 107] on link "[DOMAIN_NAME]" at bounding box center [391, 106] width 35 height 4
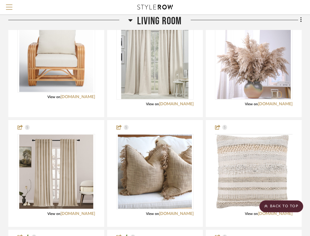
scroll to position [236, 116]
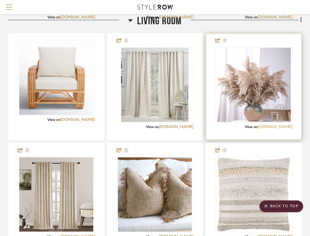
click at [277, 126] on link "[DOMAIN_NAME]" at bounding box center [275, 127] width 35 height 4
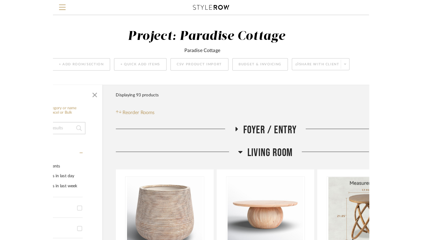
scroll to position [0, 0]
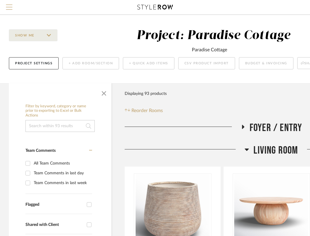
click at [12, 11] on span "Menu" at bounding box center [9, 8] width 7 height 9
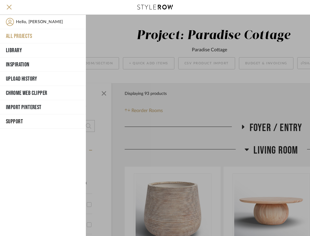
click at [19, 37] on button "All Projects" at bounding box center [43, 36] width 86 height 14
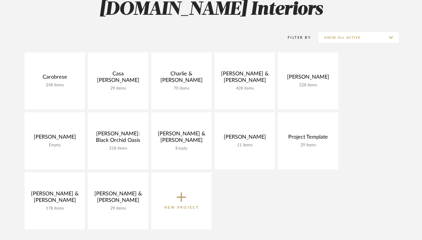
scroll to position [106, 0]
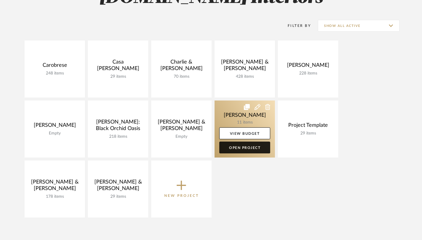
click at [251, 147] on link "Open Project" at bounding box center [244, 148] width 51 height 12
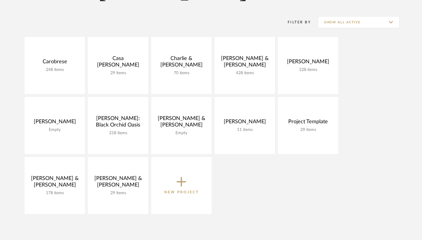
scroll to position [112, 0]
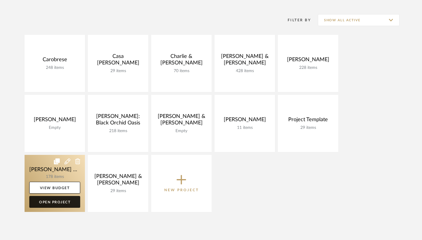
click at [63, 201] on link "Open Project" at bounding box center [54, 202] width 51 height 12
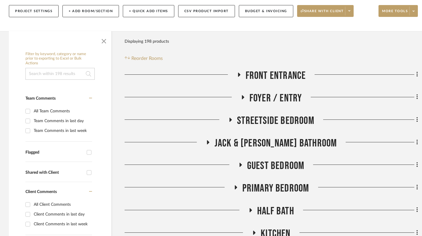
scroll to position [96, 0]
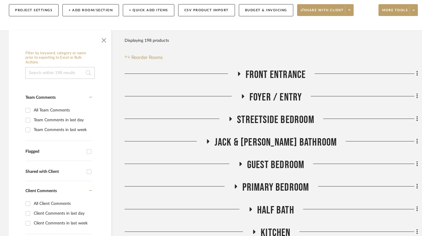
click at [228, 119] on icon at bounding box center [230, 118] width 7 height 4
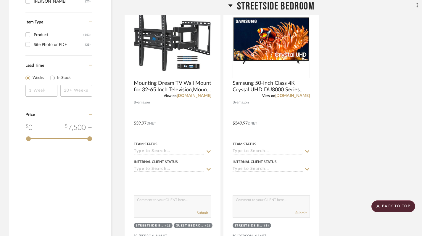
scroll to position [682, 0]
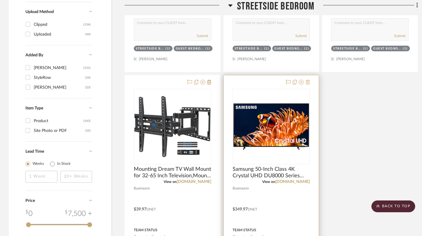
click at [307, 84] on icon at bounding box center [308, 82] width 4 height 5
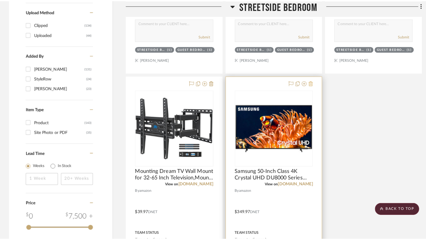
scroll to position [0, 0]
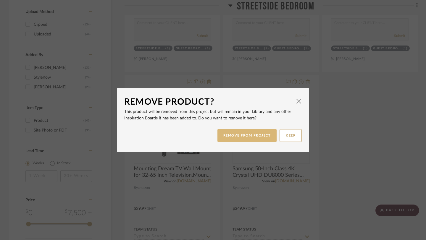
click at [250, 136] on button "REMOVE FROM PROJECT" at bounding box center [247, 135] width 59 height 13
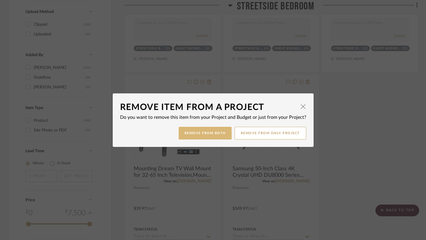
click at [202, 134] on button "Remove from Both" at bounding box center [205, 133] width 53 height 13
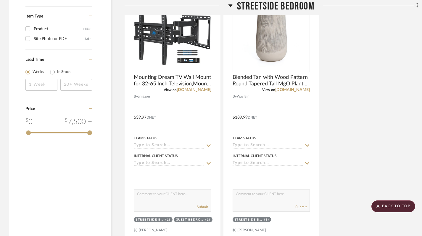
scroll to position [815, 0]
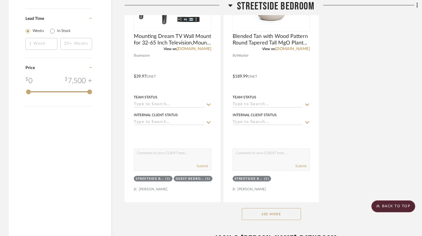
click at [273, 212] on button "See More" at bounding box center [271, 214] width 59 height 12
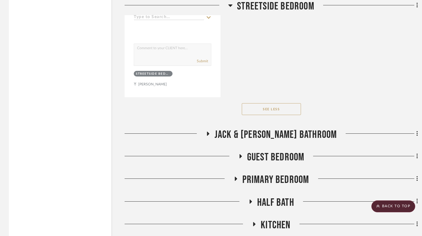
scroll to position [1982, 0]
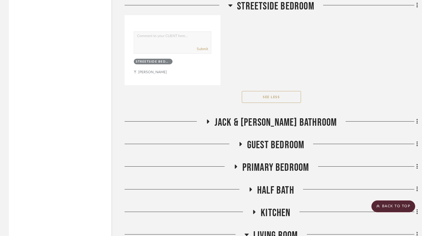
click at [229, 6] on icon at bounding box center [230, 5] width 4 height 2
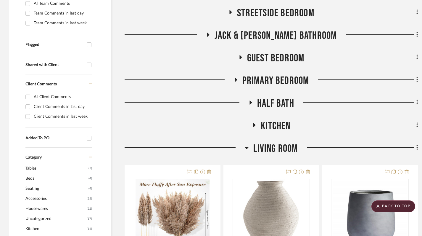
scroll to position [202, 0]
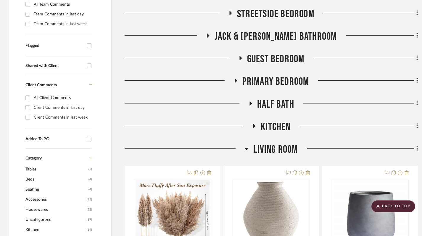
click at [245, 148] on icon at bounding box center [247, 148] width 4 height 2
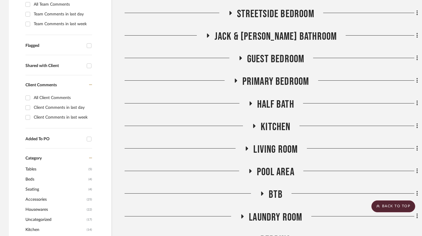
click at [245, 148] on icon at bounding box center [246, 148] width 7 height 4
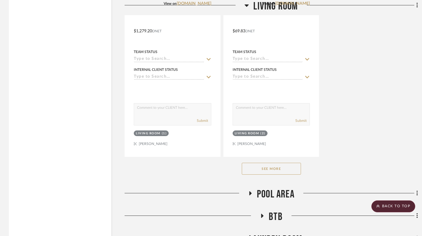
scroll to position [997, 0]
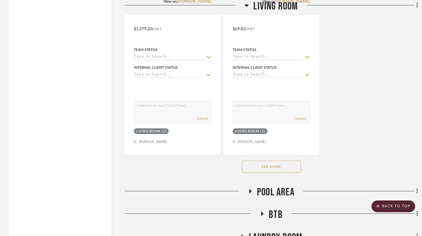
click at [266, 168] on button "See More" at bounding box center [271, 166] width 59 height 12
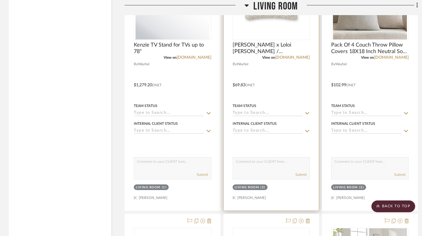
scroll to position [935, 0]
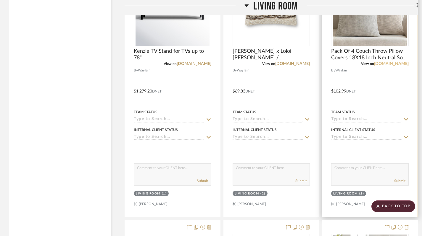
click at [314, 62] on link "[DOMAIN_NAME]" at bounding box center [391, 64] width 35 height 4
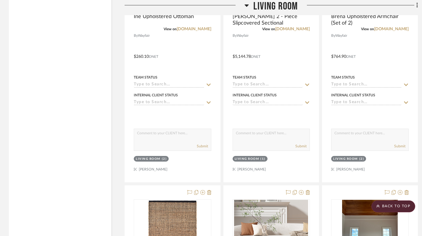
scroll to position [1238, 0]
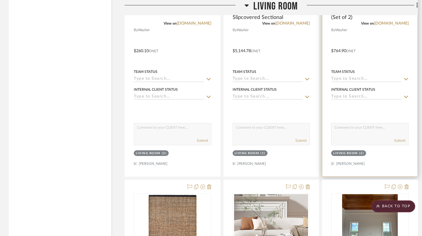
click at [314, 64] on div at bounding box center [369, 46] width 95 height 259
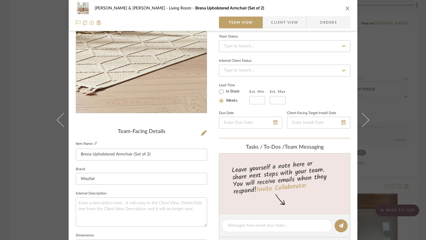
scroll to position [88, 0]
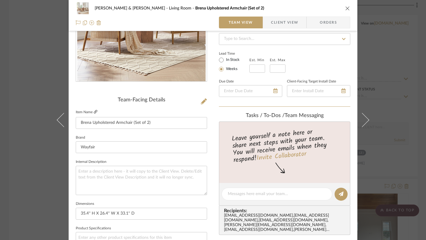
click at [94, 112] on icon at bounding box center [96, 112] width 4 height 4
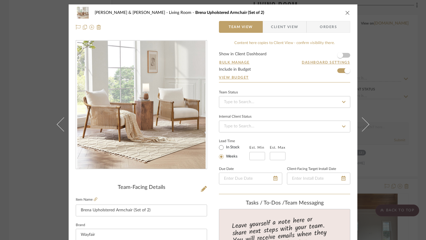
click at [314, 13] on icon "close" at bounding box center [347, 12] width 5 height 5
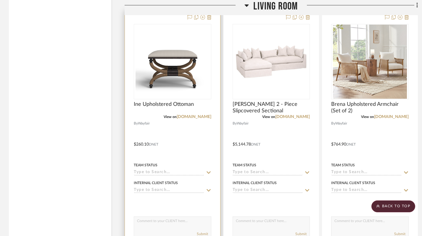
scroll to position [1159, 0]
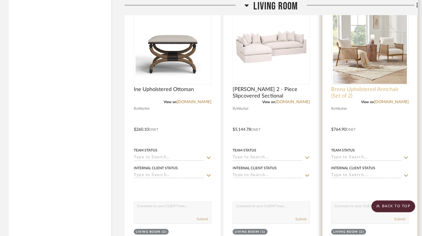
click at [314, 92] on span "Brena Upholstered Armchair (Set of 2)" at bounding box center [370, 92] width 78 height 13
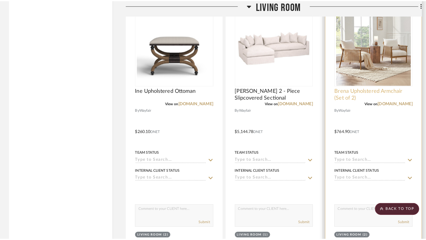
scroll to position [0, 0]
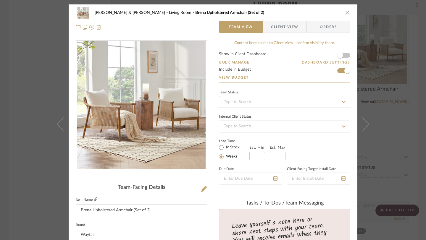
click at [94, 200] on icon at bounding box center [96, 200] width 4 height 4
click at [314, 13] on icon "close" at bounding box center [347, 12] width 5 height 5
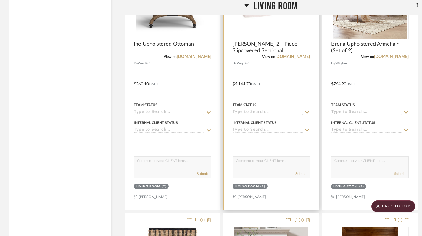
scroll to position [1132, 0]
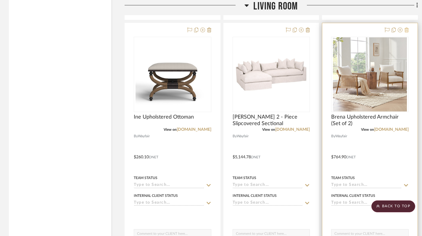
click at [314, 31] on icon at bounding box center [407, 30] width 4 height 5
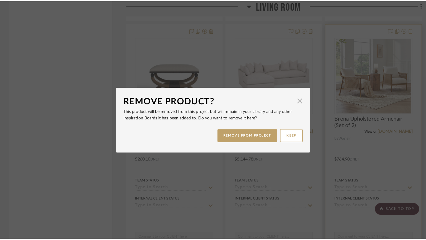
scroll to position [0, 0]
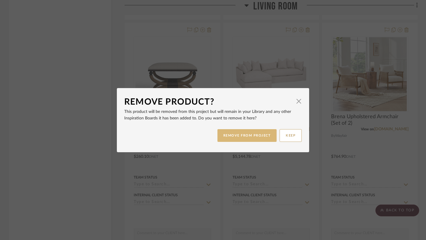
click at [250, 134] on button "REMOVE FROM PROJECT" at bounding box center [247, 135] width 59 height 13
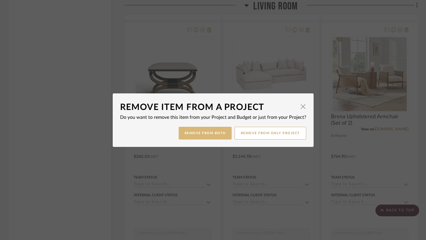
click at [211, 133] on button "Remove from Both" at bounding box center [205, 133] width 53 height 13
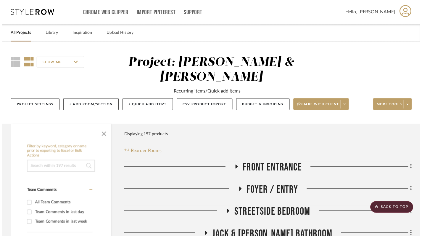
scroll to position [1132, 0]
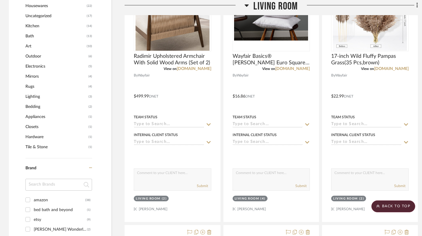
scroll to position [405, 0]
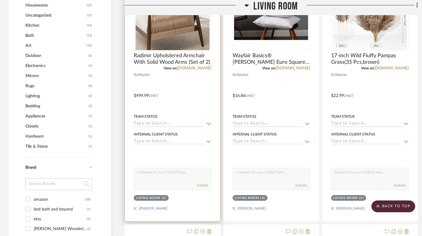
click at [158, 197] on div "Living Room" at bounding box center [148, 198] width 25 height 4
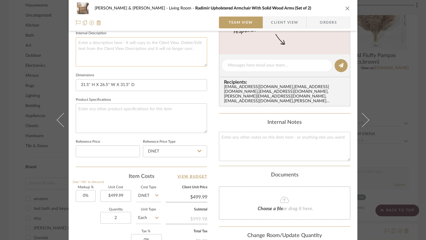
scroll to position [304, 0]
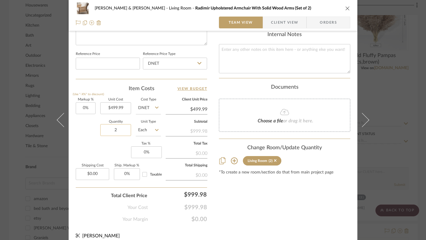
click at [118, 130] on input "2" at bounding box center [115, 130] width 31 height 12
type input "1"
click at [345, 9] on icon "close" at bounding box center [347, 8] width 5 height 5
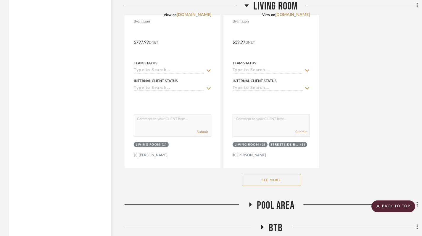
scroll to position [1025, 0]
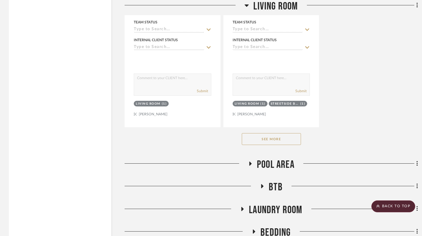
click at [272, 140] on button "See More" at bounding box center [271, 139] width 59 height 12
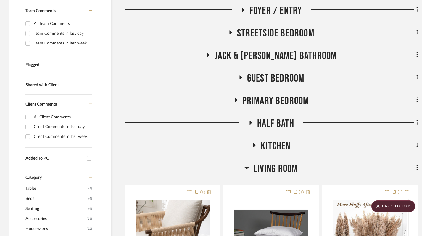
scroll to position [163, 0]
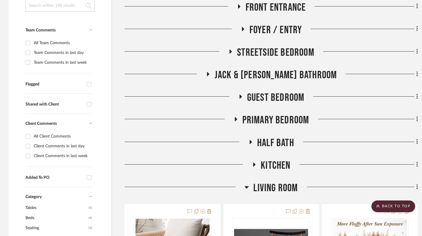
click at [249, 186] on h3 "Living Room" at bounding box center [270, 187] width 53 height 13
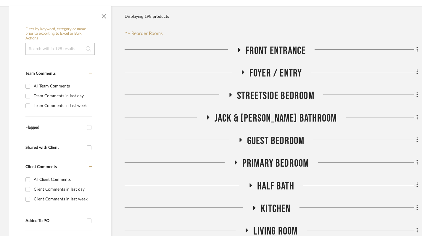
scroll to position [121, 0]
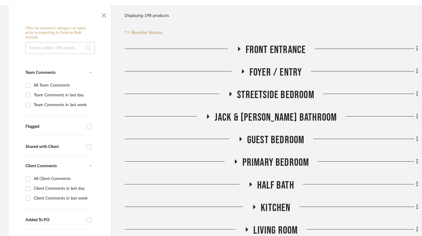
click at [228, 94] on icon at bounding box center [230, 93] width 7 height 4
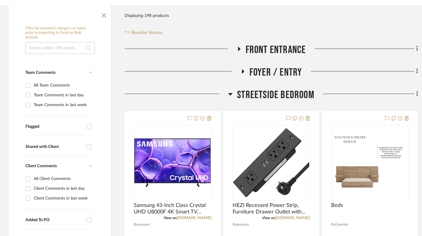
click at [231, 93] on icon at bounding box center [230, 94] width 4 height 2
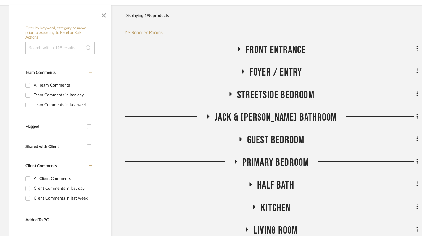
click at [209, 116] on icon at bounding box center [208, 116] width 2 height 4
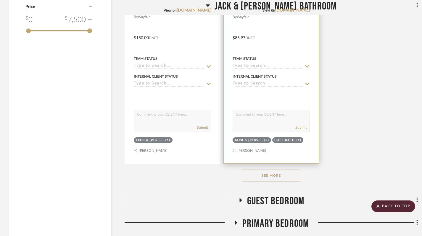
scroll to position [886, 0]
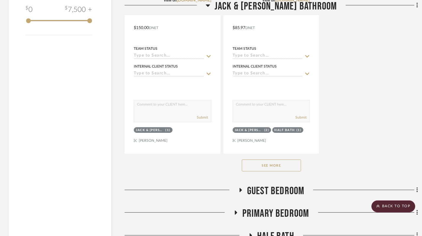
click at [281, 168] on button "See More" at bounding box center [271, 165] width 59 height 12
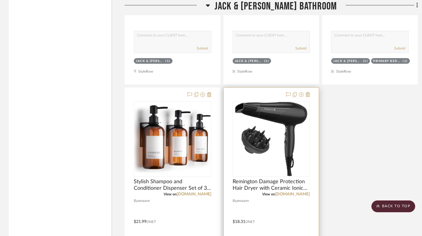
scroll to position [1479, 0]
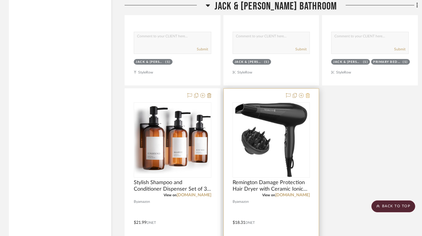
click at [307, 96] on icon at bounding box center [308, 95] width 4 height 5
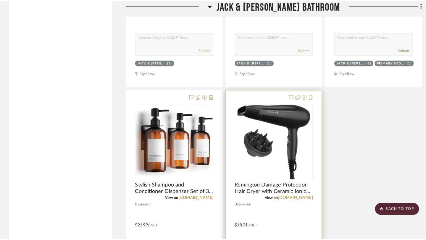
scroll to position [0, 0]
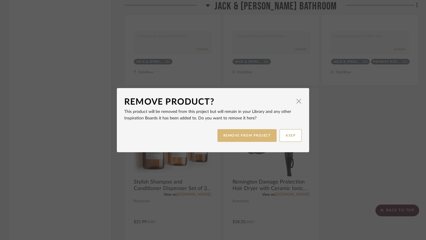
click at [255, 133] on button "REMOVE FROM PROJECT" at bounding box center [247, 135] width 59 height 13
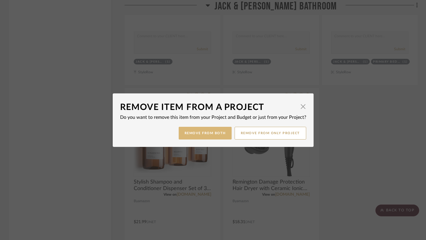
click at [218, 132] on button "Remove from Both" at bounding box center [205, 133] width 53 height 13
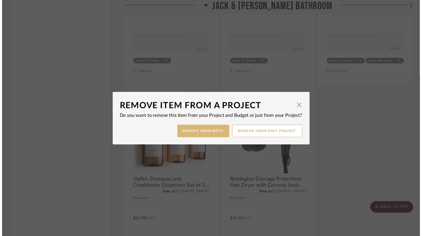
scroll to position [1479, 0]
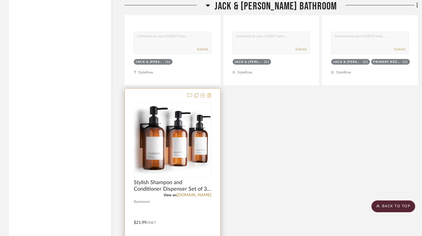
click at [208, 95] on icon at bounding box center [209, 95] width 4 height 5
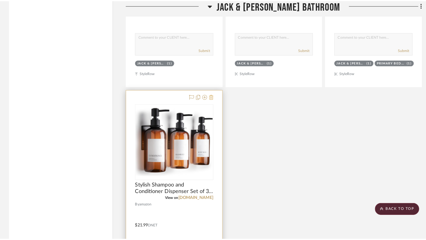
scroll to position [0, 0]
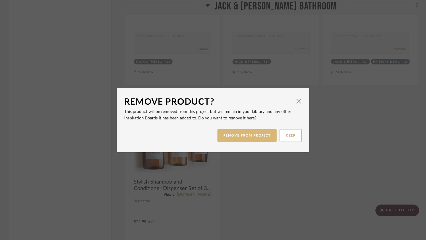
click at [237, 139] on button "REMOVE FROM PROJECT" at bounding box center [247, 135] width 59 height 13
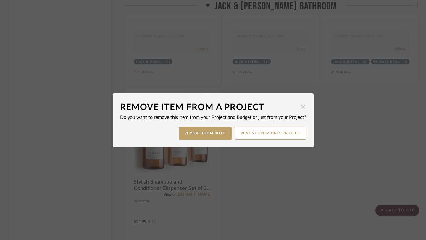
click at [301, 110] on span "button" at bounding box center [303, 107] width 12 height 12
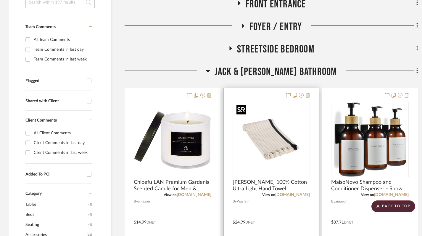
scroll to position [165, 0]
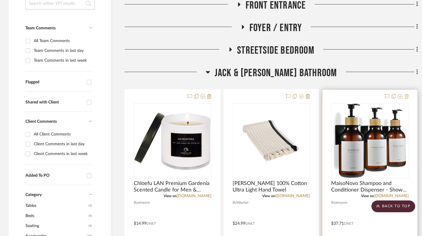
click at [408, 95] on icon at bounding box center [407, 96] width 4 height 5
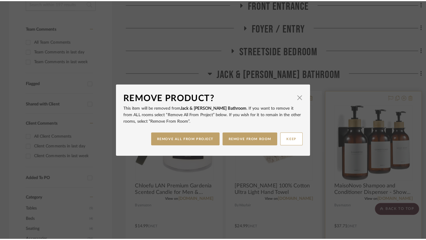
scroll to position [0, 0]
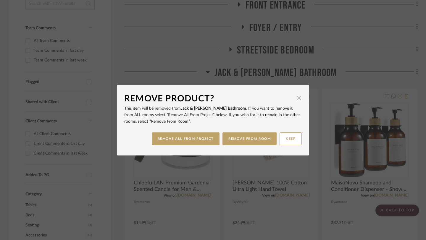
click at [296, 96] on span "button" at bounding box center [299, 98] width 12 height 12
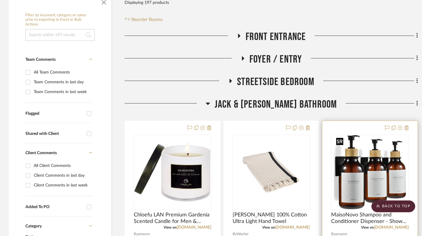
scroll to position [195, 0]
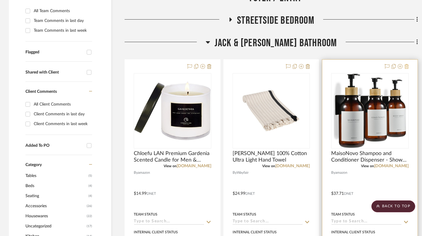
click at [408, 66] on icon at bounding box center [407, 66] width 4 height 5
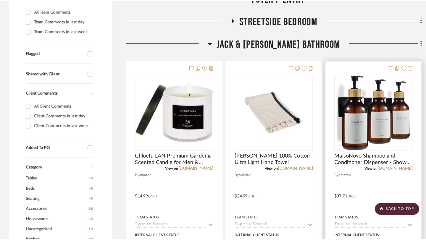
scroll to position [0, 0]
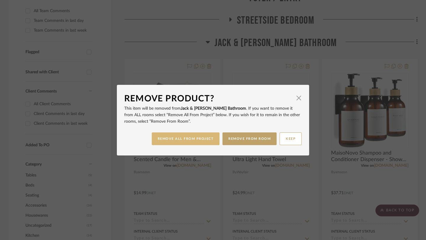
click at [207, 141] on button "REMOVE ALL FROM PROJECT" at bounding box center [186, 139] width 68 height 13
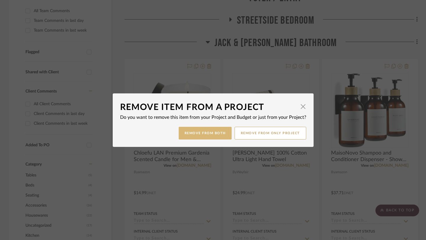
click at [202, 134] on button "Remove from Both" at bounding box center [205, 133] width 53 height 13
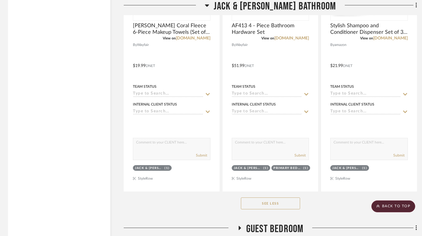
scroll to position [1374, 1]
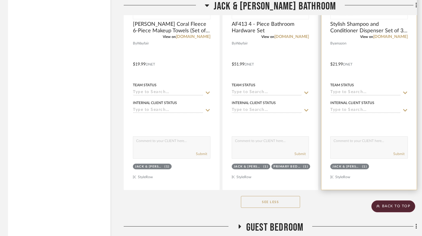
click at [371, 173] on div at bounding box center [368, 59] width 95 height 259
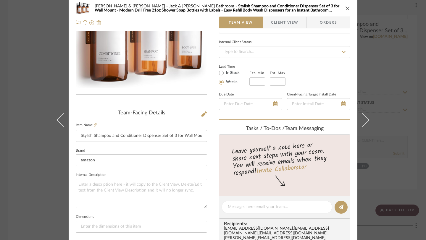
scroll to position [0, 0]
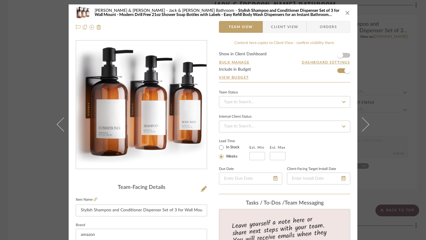
click at [345, 13] on icon "close" at bounding box center [347, 12] width 5 height 5
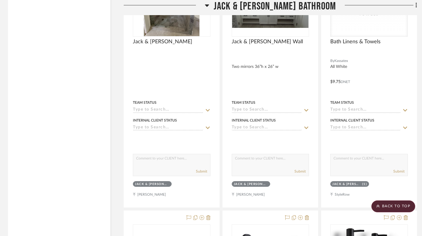
click at [209, 5] on icon at bounding box center [207, 5] width 4 height 2
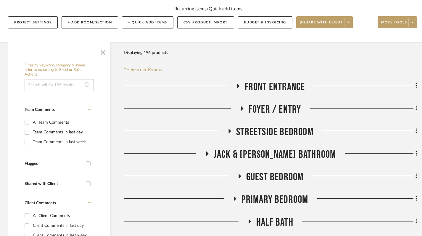
scroll to position [91, 1]
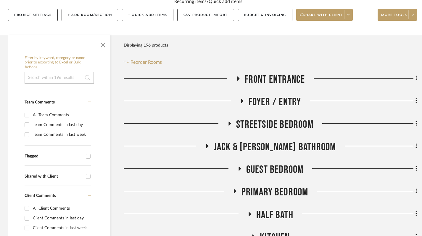
click at [234, 189] on icon at bounding box center [235, 191] width 2 height 4
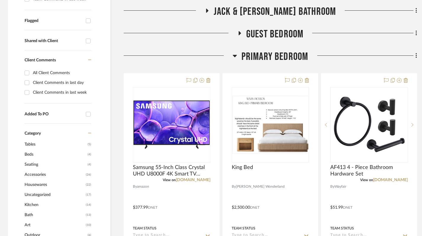
scroll to position [227, 1]
click at [237, 56] on h3 "Primary Bedroom" at bounding box center [271, 56] width 76 height 13
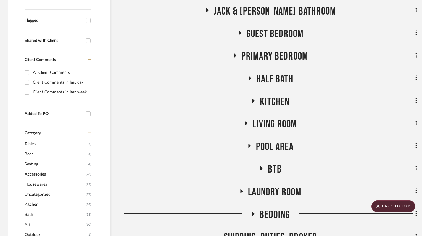
click at [237, 56] on icon at bounding box center [234, 55] width 7 height 4
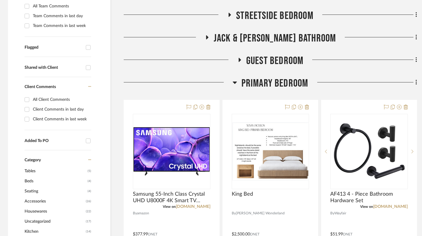
scroll to position [203, 1]
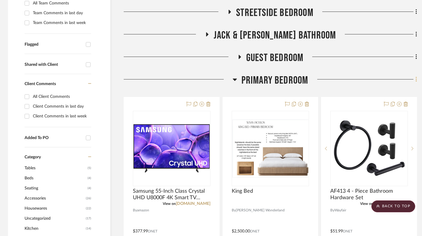
click at [417, 79] on icon at bounding box center [417, 79] width 2 height 7
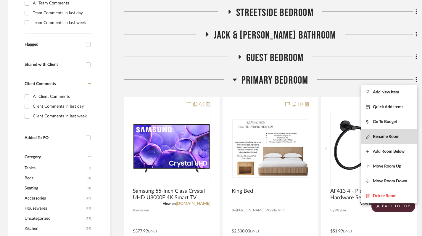
click at [390, 136] on span "Rename Room" at bounding box center [386, 136] width 27 height 5
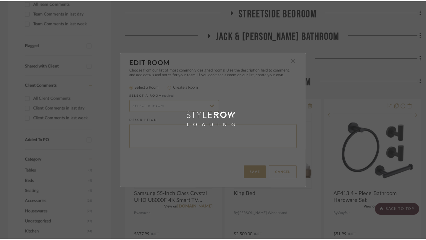
scroll to position [0, 0]
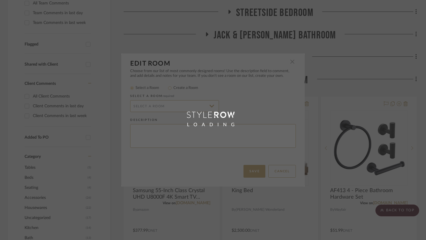
type input "Primary Bedroom"
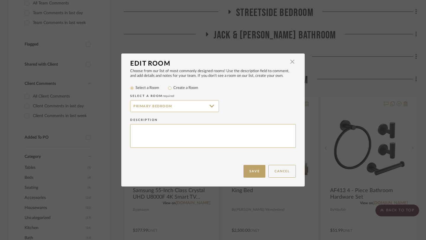
click at [173, 104] on input "Primary Bedroom" at bounding box center [174, 106] width 89 height 12
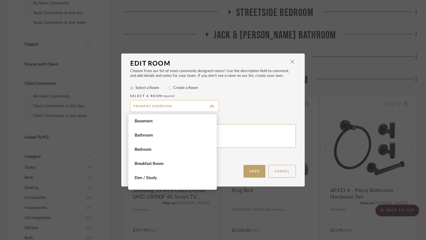
scroll to position [394, 0]
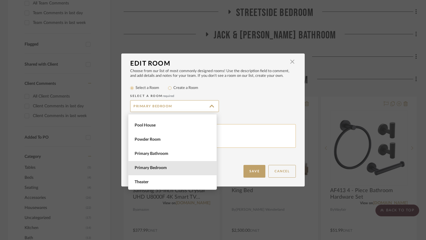
click at [228, 140] on textarea at bounding box center [213, 136] width 166 height 24
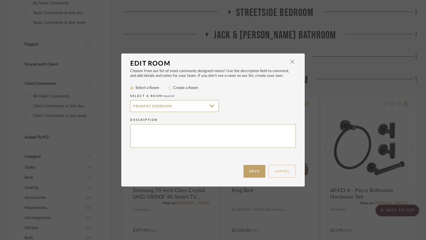
click at [280, 171] on button "Cancel" at bounding box center [282, 171] width 28 height 13
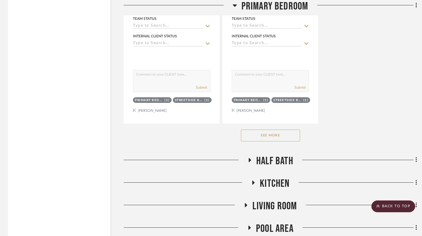
scroll to position [965, 1]
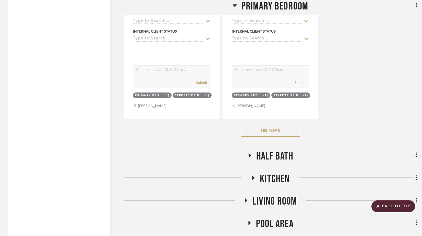
click at [269, 132] on button "See More" at bounding box center [270, 131] width 59 height 12
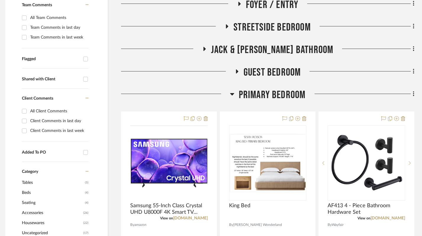
scroll to position [194, 4]
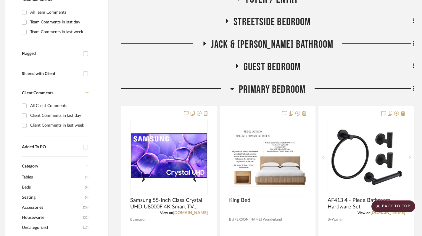
click at [234, 87] on icon at bounding box center [232, 88] width 4 height 7
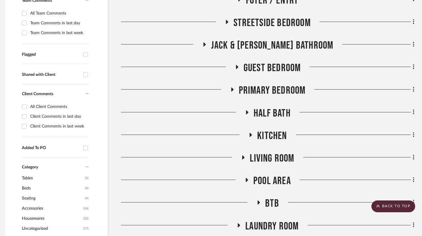
scroll to position [194, 4]
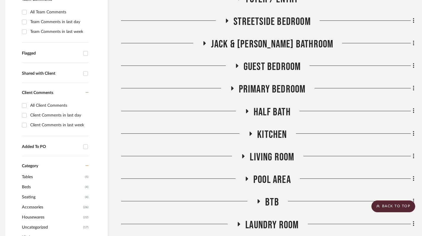
click at [206, 43] on icon at bounding box center [204, 43] width 2 height 4
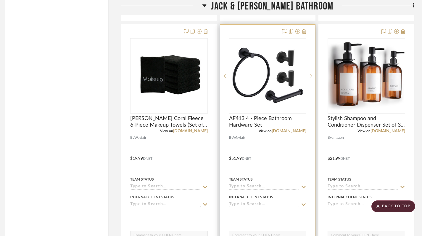
scroll to position [1284, 4]
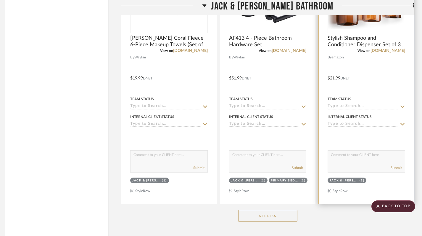
click at [355, 194] on div at bounding box center [366, 73] width 95 height 259
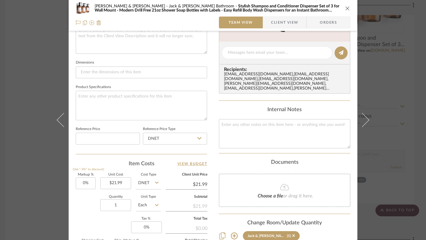
scroll to position [286, 0]
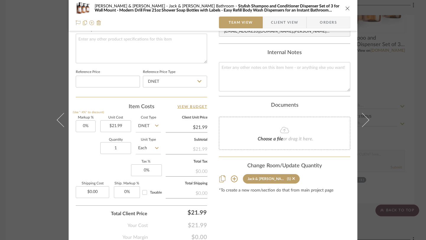
click at [231, 176] on icon at bounding box center [234, 179] width 7 height 7
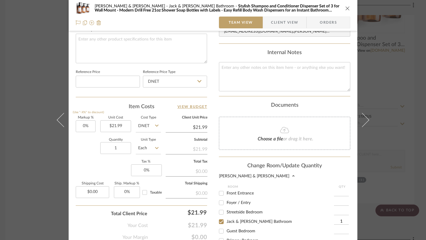
scroll to position [34, 0]
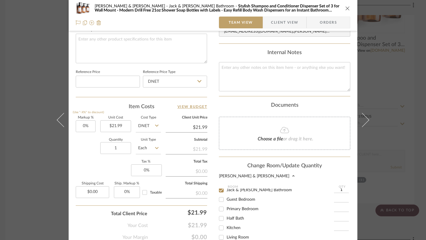
click at [221, 206] on input "Primary Bedroom" at bounding box center [221, 209] width 9 height 9
checkbox input "true"
type input "1"
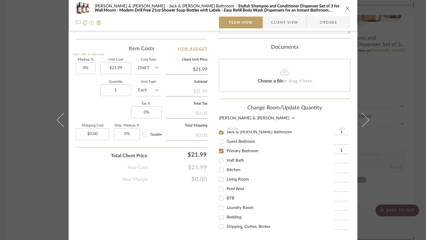
scroll to position [402, 0]
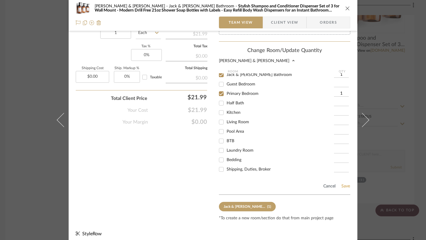
click at [342, 184] on button "Save" at bounding box center [345, 186] width 9 height 5
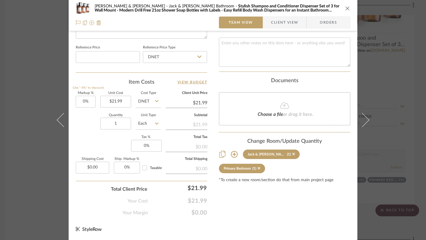
scroll to position [311, 0]
click at [345, 7] on icon "close" at bounding box center [347, 8] width 5 height 5
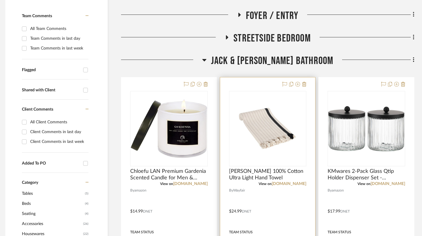
scroll to position [185, 4]
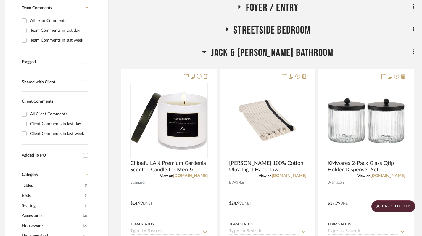
click at [207, 50] on icon at bounding box center [204, 51] width 4 height 7
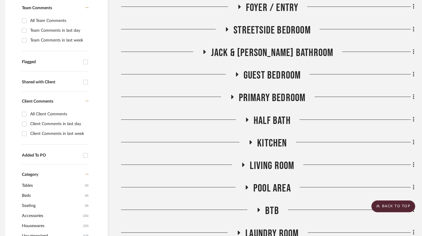
click at [231, 97] on icon at bounding box center [231, 97] width 7 height 4
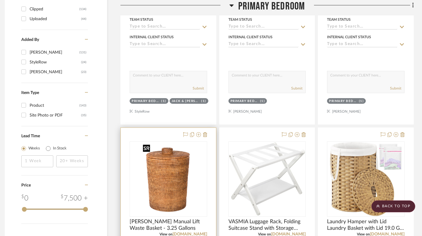
scroll to position [780, 4]
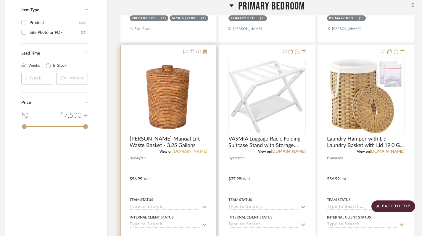
click at [197, 152] on link "[DOMAIN_NAME]" at bounding box center [190, 151] width 35 height 4
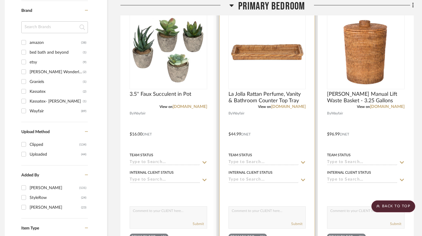
scroll to position [397, 4]
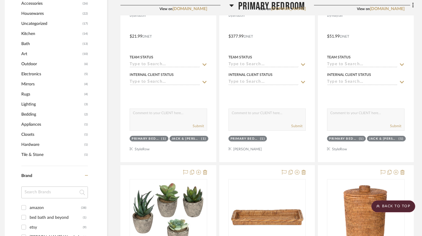
drag, startPoint x: 392, startPoint y: 149, endPoint x: 189, endPoint y: 4, distance: 249.5
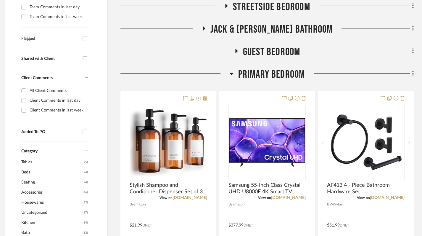
scroll to position [209, 4]
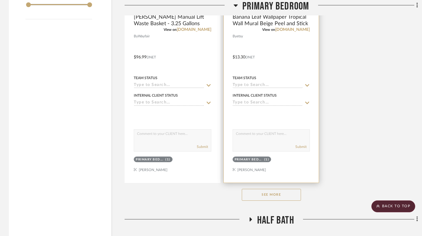
scroll to position [908, 0]
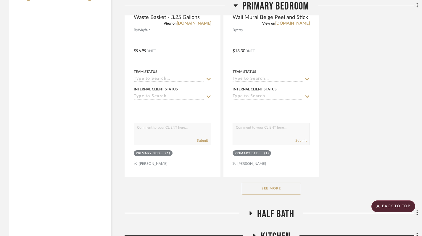
click at [276, 188] on button "See More" at bounding box center [271, 188] width 59 height 12
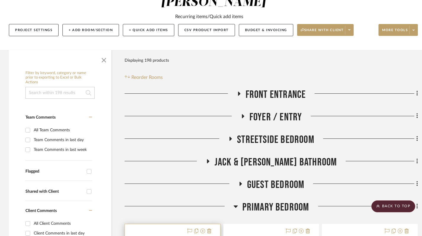
scroll to position [0, 0]
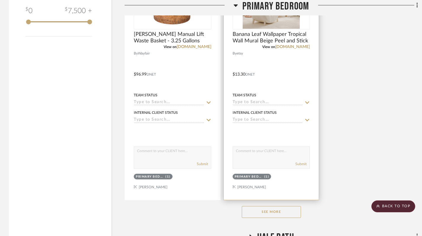
scroll to position [891, 0]
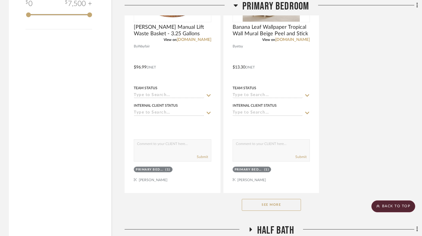
click at [263, 204] on button "See More" at bounding box center [271, 205] width 59 height 12
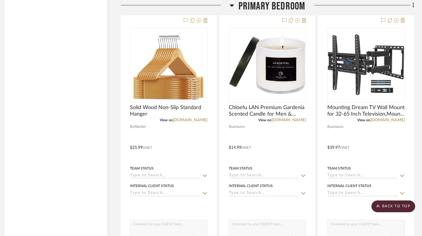
scroll to position [1072, 4]
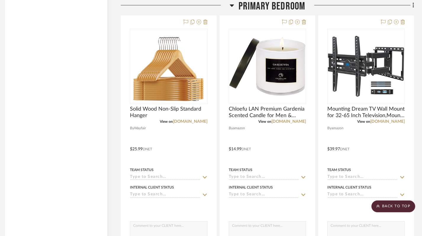
drag, startPoint x: 213, startPoint y: 143, endPoint x: 170, endPoint y: 3, distance: 146.1
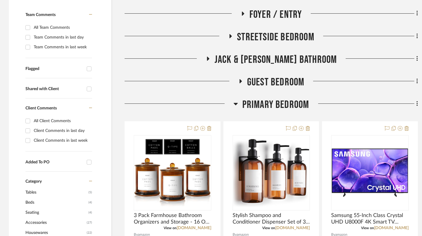
scroll to position [179, 0]
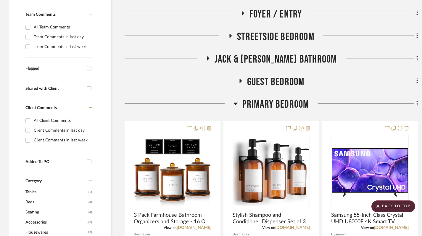
click at [234, 103] on icon at bounding box center [236, 103] width 4 height 2
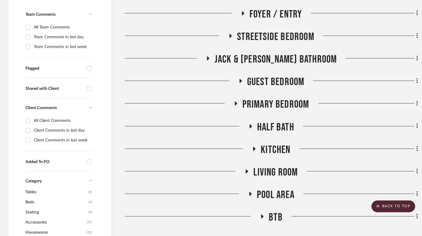
click at [234, 103] on icon at bounding box center [235, 103] width 7 height 4
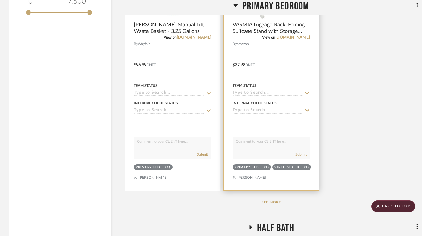
scroll to position [896, 0]
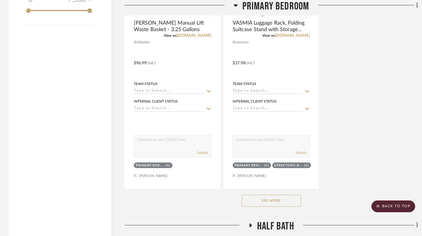
click at [271, 204] on button "See More" at bounding box center [271, 200] width 59 height 12
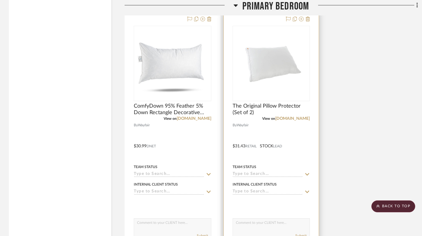
scroll to position [3413, 0]
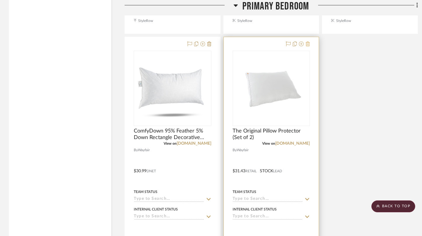
click at [309, 44] on icon at bounding box center [308, 43] width 4 height 5
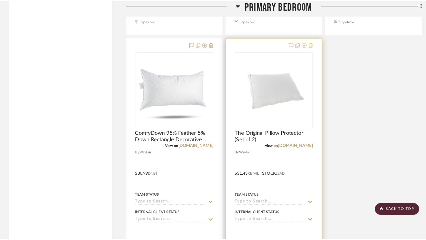
scroll to position [0, 0]
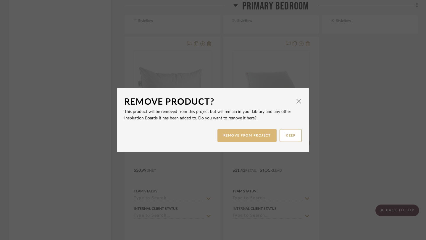
click at [264, 134] on button "REMOVE FROM PROJECT" at bounding box center [247, 135] width 59 height 13
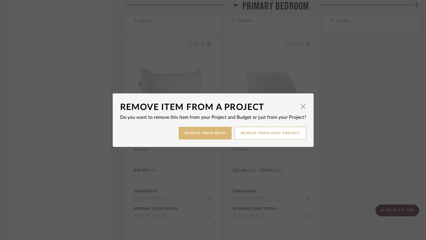
click at [215, 133] on button "Remove from Both" at bounding box center [205, 133] width 53 height 13
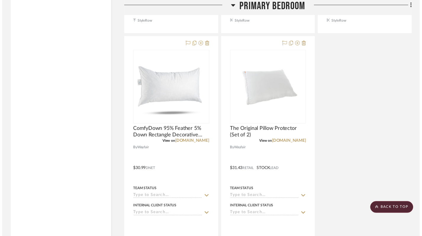
scroll to position [3413, 0]
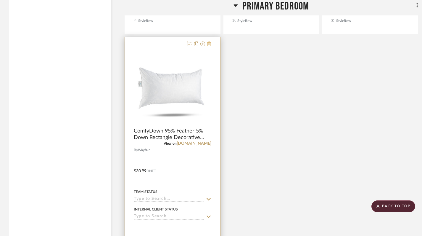
click at [209, 45] on icon at bounding box center [209, 43] width 4 height 5
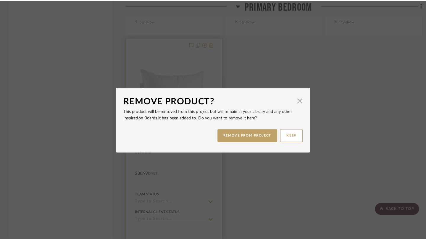
scroll to position [0, 0]
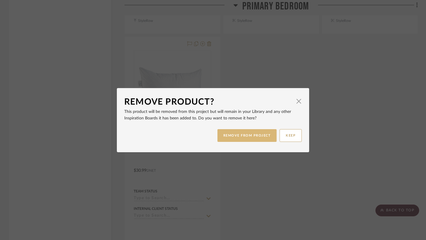
click at [251, 138] on button "REMOVE FROM PROJECT" at bounding box center [247, 135] width 59 height 13
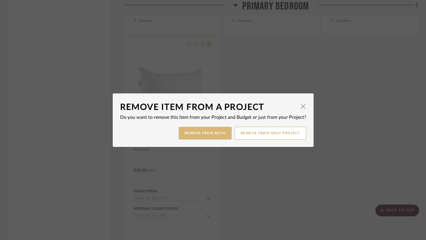
click at [207, 137] on button "Remove from Both" at bounding box center [205, 133] width 53 height 13
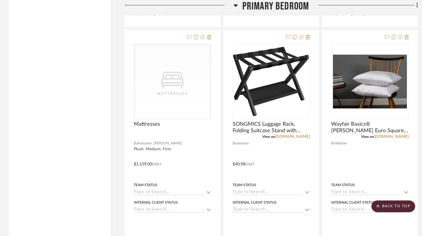
scroll to position [3157, 0]
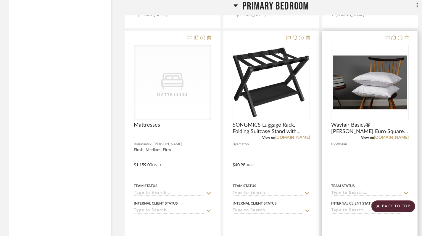
click at [407, 38] on icon at bounding box center [407, 38] width 4 height 5
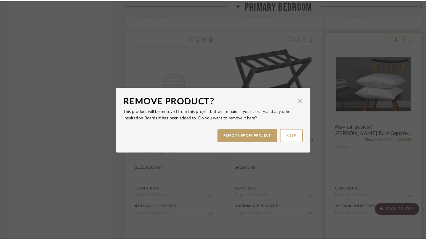
scroll to position [0, 0]
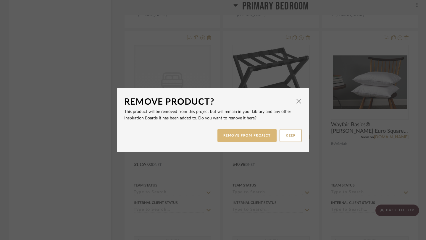
click at [249, 131] on button "REMOVE FROM PROJECT" at bounding box center [247, 135] width 59 height 13
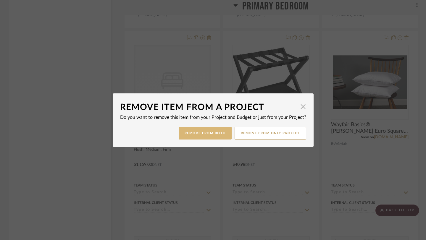
click at [216, 132] on button "Remove from Both" at bounding box center [205, 133] width 53 height 13
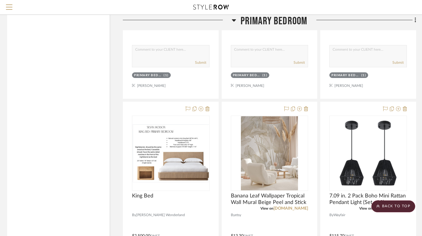
scroll to position [2023, 2]
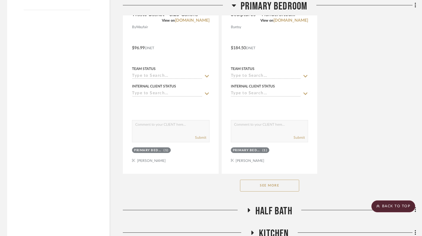
scroll to position [934, 2]
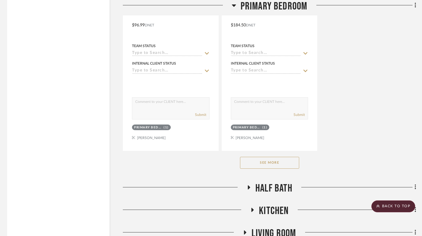
click at [277, 163] on button "See More" at bounding box center [269, 163] width 59 height 12
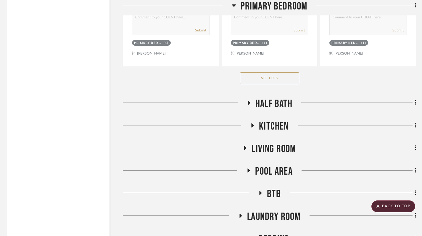
scroll to position [3378, 2]
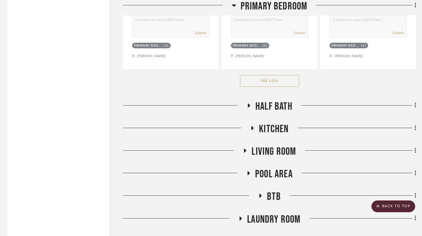
click at [249, 104] on icon at bounding box center [248, 105] width 7 height 4
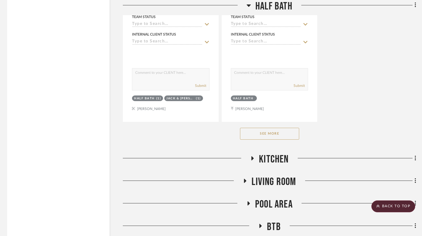
scroll to position [4164, 2]
click at [272, 133] on button "See More" at bounding box center [269, 133] width 59 height 12
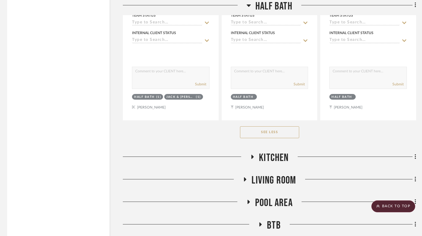
scroll to position [4260, 2]
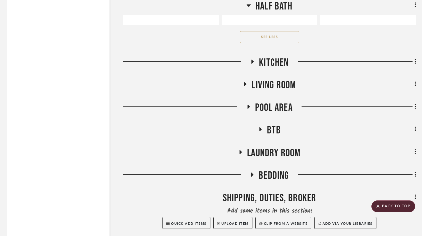
click at [254, 63] on icon at bounding box center [252, 61] width 7 height 4
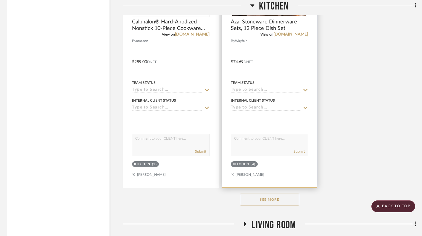
scroll to position [4937, 2]
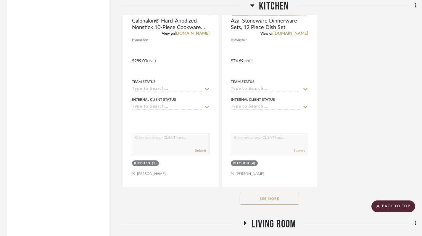
click at [280, 199] on button "See More" at bounding box center [269, 198] width 59 height 12
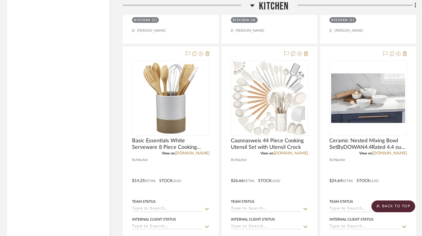
scroll to position [5591, 2]
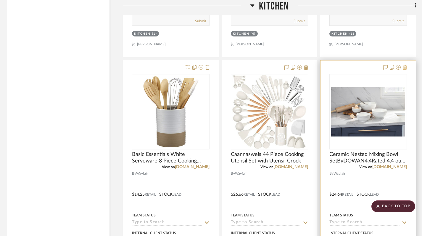
click at [406, 66] on icon at bounding box center [405, 67] width 4 height 5
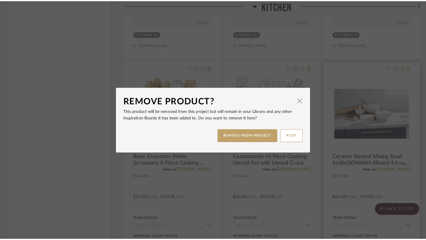
scroll to position [0, 0]
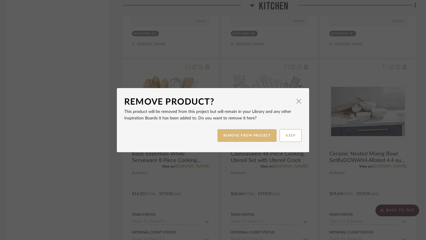
click at [246, 138] on button "REMOVE FROM PROJECT" at bounding box center [247, 135] width 59 height 13
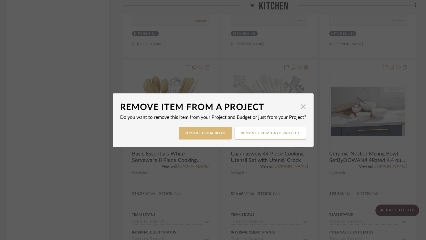
click at [210, 135] on button "Remove from Both" at bounding box center [205, 133] width 53 height 13
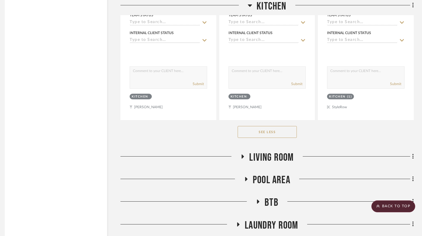
scroll to position [7632, 4]
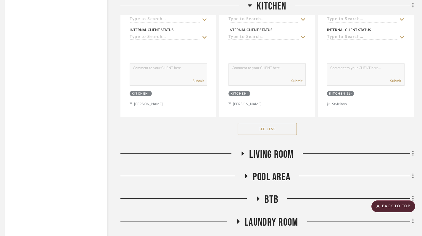
click at [248, 8] on icon at bounding box center [250, 5] width 4 height 7
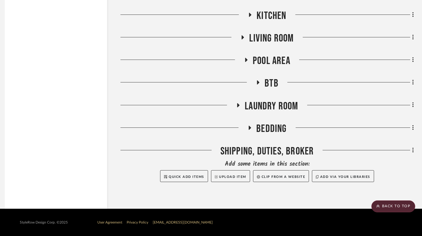
scroll to position [4307, 4]
click at [236, 106] on icon at bounding box center [238, 105] width 7 height 4
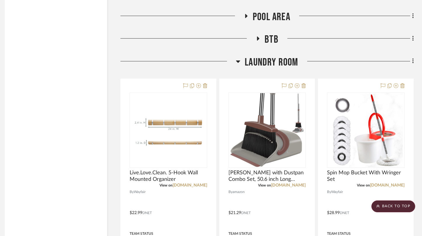
scroll to position [4297, 4]
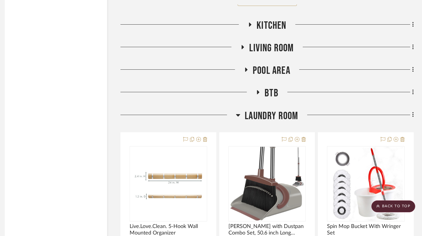
click at [238, 114] on icon at bounding box center [238, 115] width 4 height 2
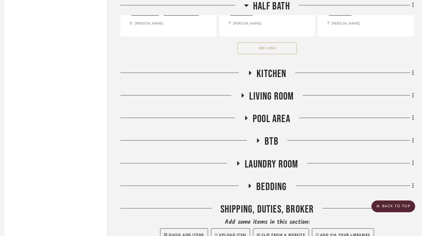
scroll to position [4248, 4]
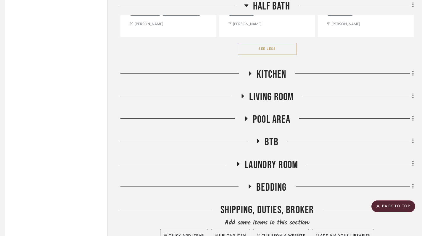
click at [259, 139] on icon at bounding box center [258, 141] width 7 height 4
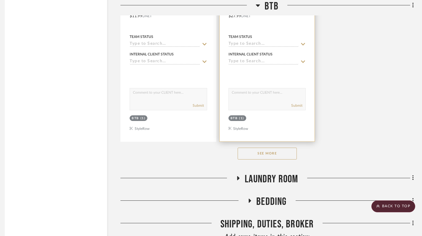
scroll to position [5050, 4]
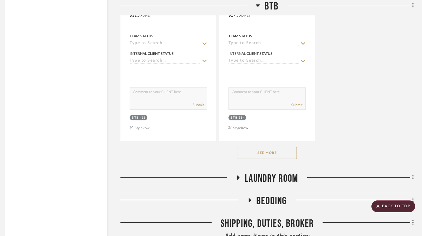
click at [276, 154] on button "See More" at bounding box center [267, 153] width 59 height 12
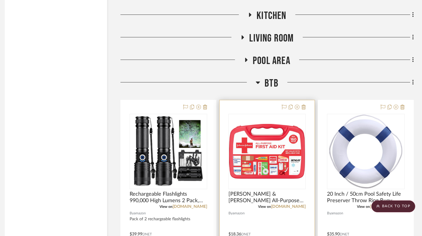
scroll to position [4302, 4]
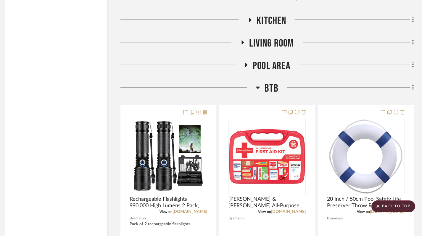
click at [259, 89] on icon at bounding box center [258, 87] width 4 height 7
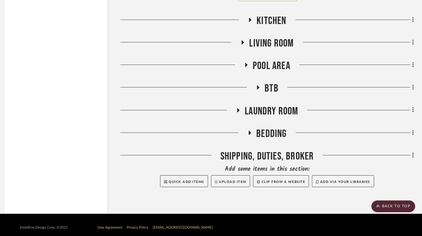
click at [244, 64] on icon at bounding box center [246, 65] width 7 height 4
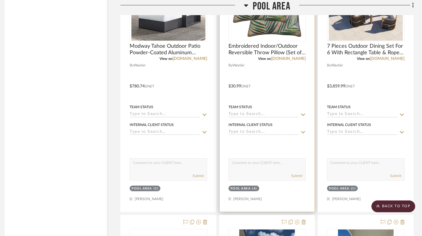
scroll to position [4432, 4]
click at [266, 192] on div "Pool Area (4)" at bounding box center [267, 188] width 79 height 8
click at [274, 96] on div at bounding box center [267, 81] width 95 height 259
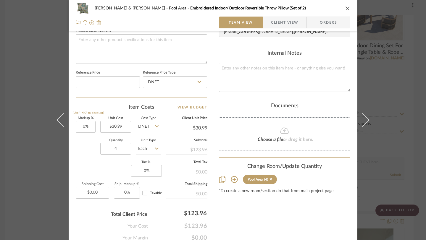
scroll to position [288, 0]
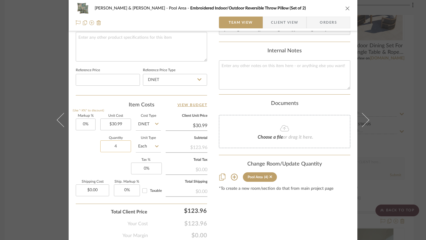
click at [121, 146] on input "4" at bounding box center [115, 147] width 31 height 12
type input "1"
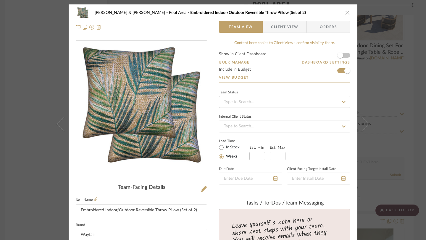
click at [345, 13] on icon "close" at bounding box center [347, 12] width 5 height 5
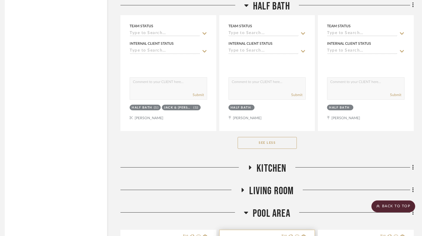
scroll to position [4154, 4]
click at [246, 213] on icon at bounding box center [246, 213] width 4 height 2
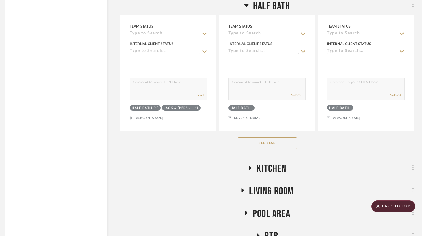
click at [242, 190] on icon at bounding box center [243, 190] width 2 height 4
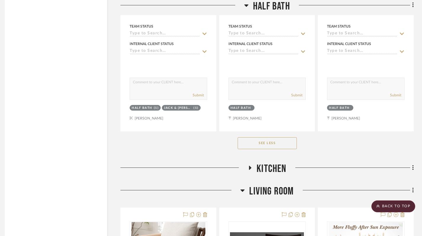
scroll to position [4204, 4]
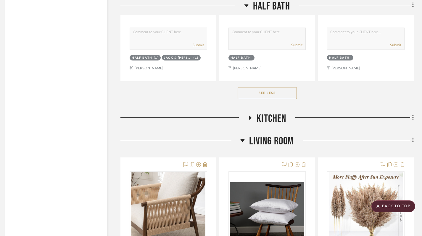
click at [243, 140] on icon at bounding box center [243, 140] width 4 height 2
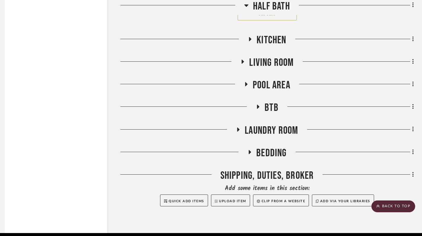
scroll to position [4285, 4]
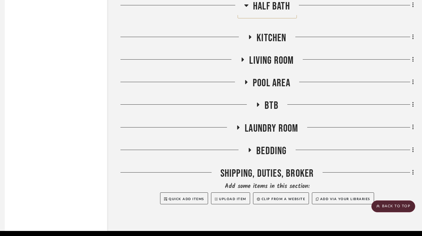
click at [246, 83] on icon at bounding box center [246, 82] width 2 height 4
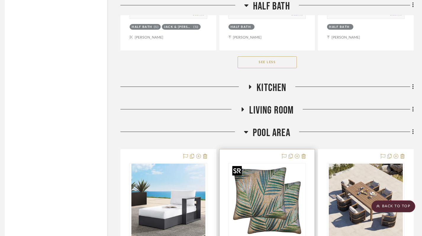
scroll to position [4235, 4]
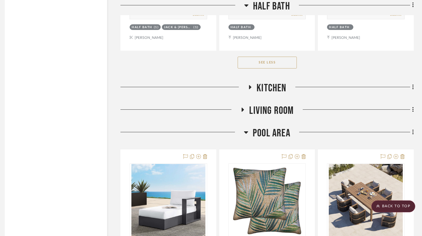
click at [246, 131] on icon at bounding box center [246, 131] width 4 height 7
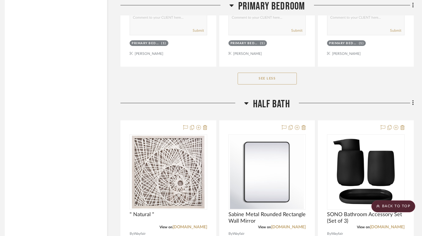
scroll to position [3374, 4]
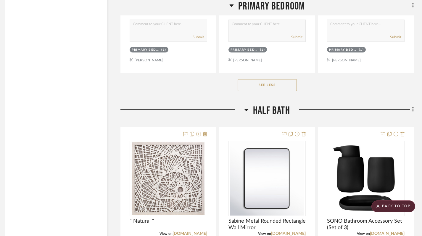
click at [247, 110] on icon at bounding box center [246, 109] width 4 height 7
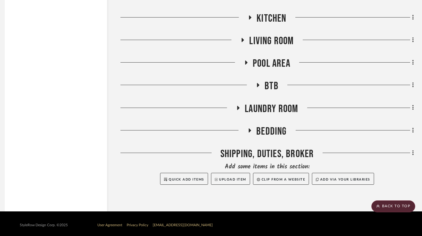
scroll to position [3489, 4]
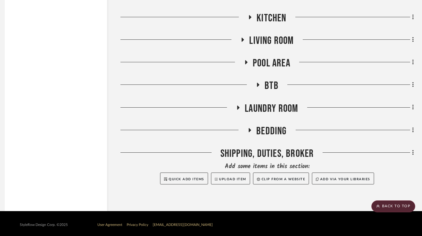
click at [244, 60] on icon at bounding box center [246, 62] width 7 height 4
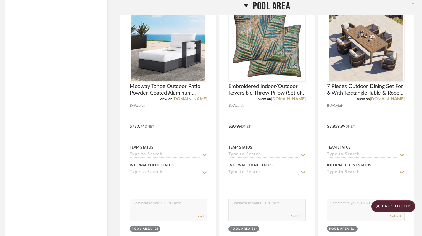
scroll to position [3507, 4]
